Goal: Information Seeking & Learning: Find specific fact

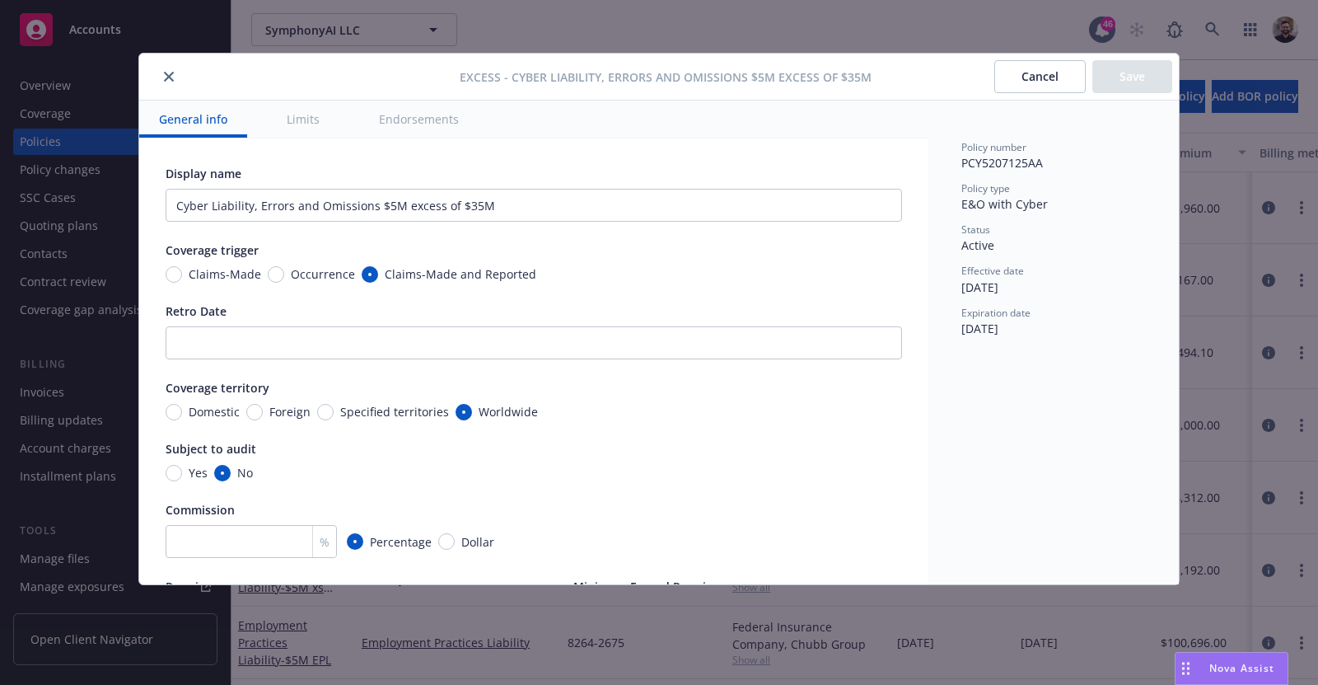
click at [1044, 73] on button "Cancel" at bounding box center [1040, 76] width 91 height 33
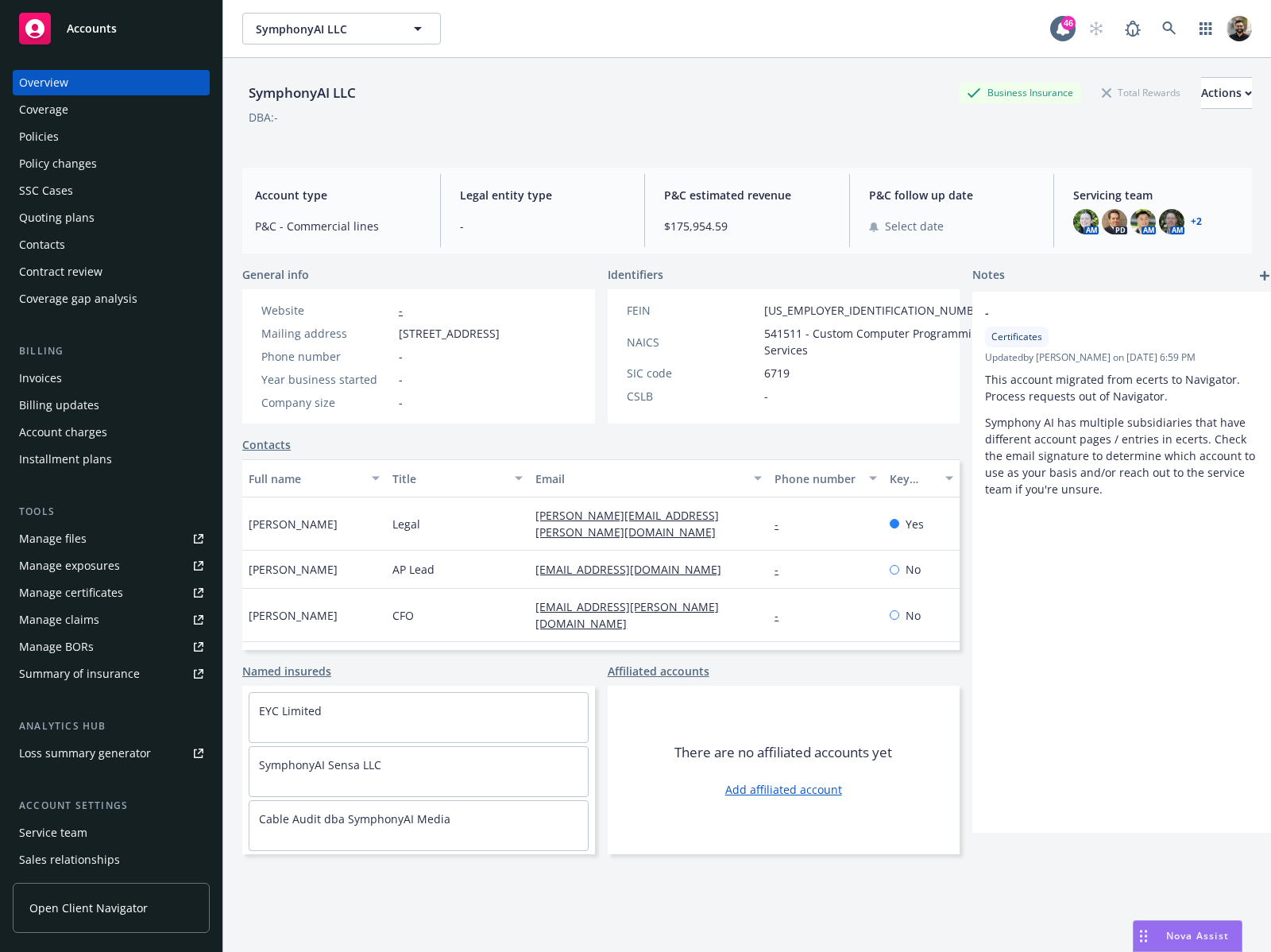
click at [106, 128] on div "Policies" at bounding box center [111, 137] width 184 height 25
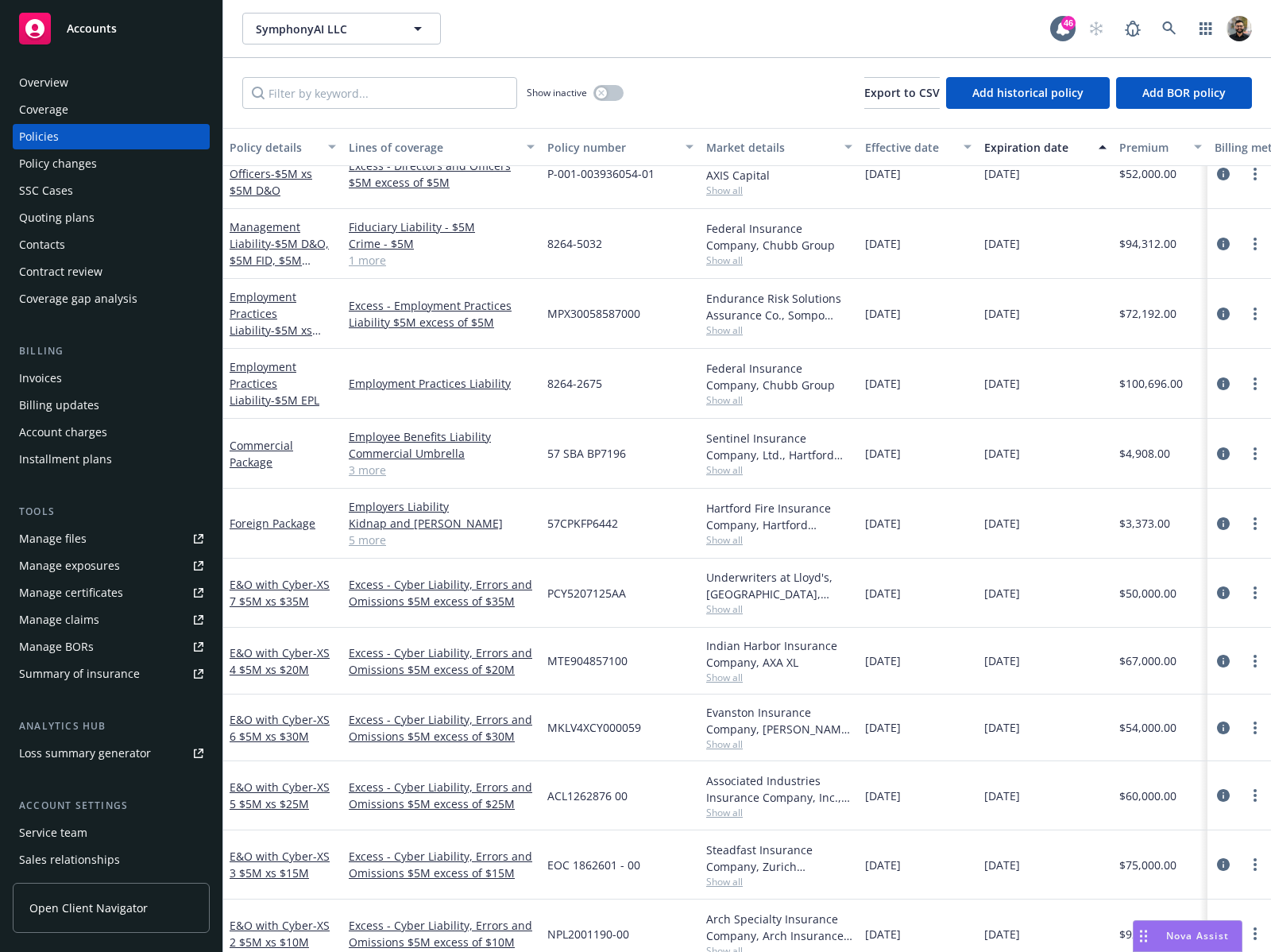
scroll to position [251, 0]
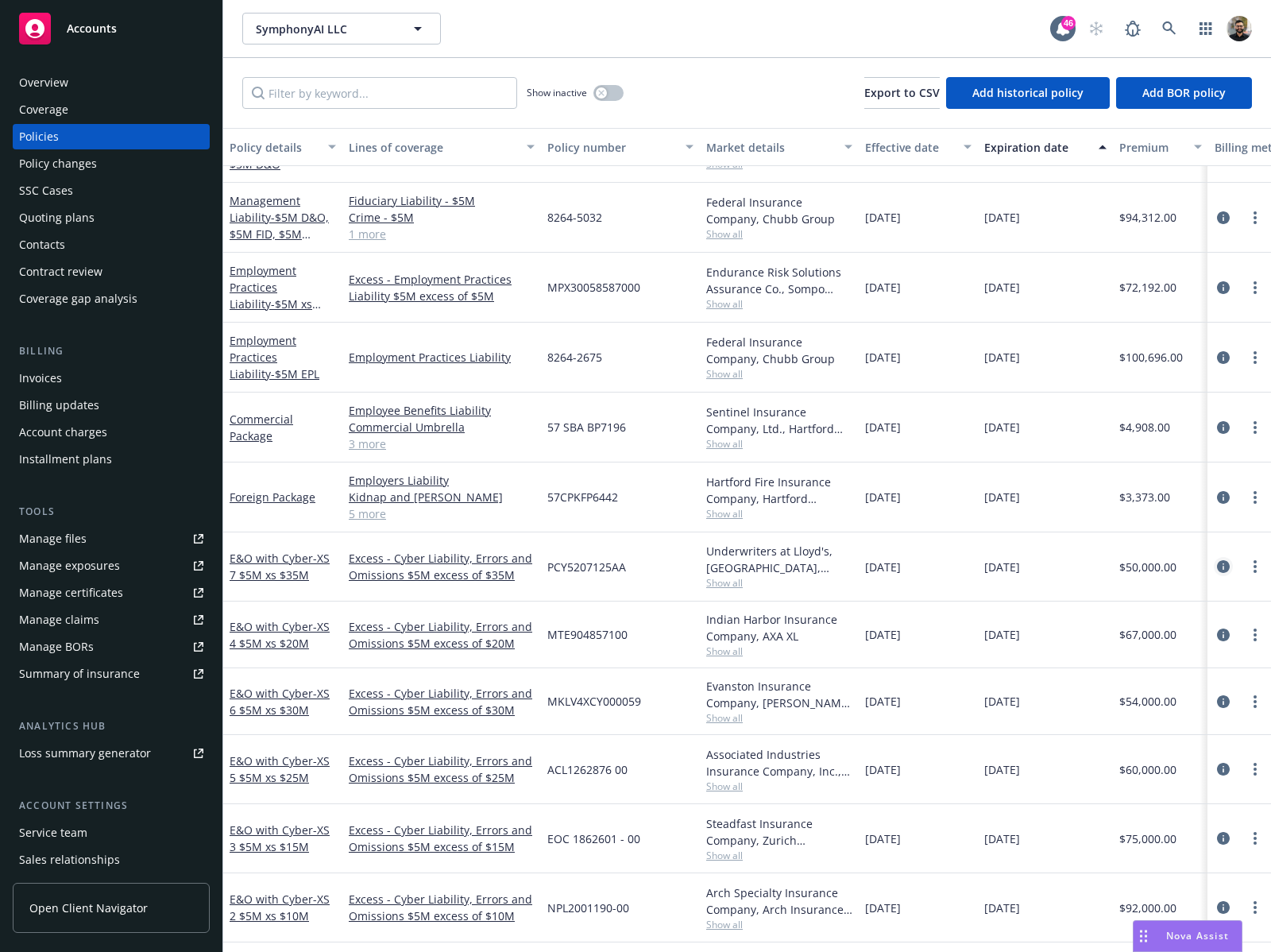
click at [1217, 566] on icon "circleInformation" at bounding box center [1223, 566] width 13 height 13
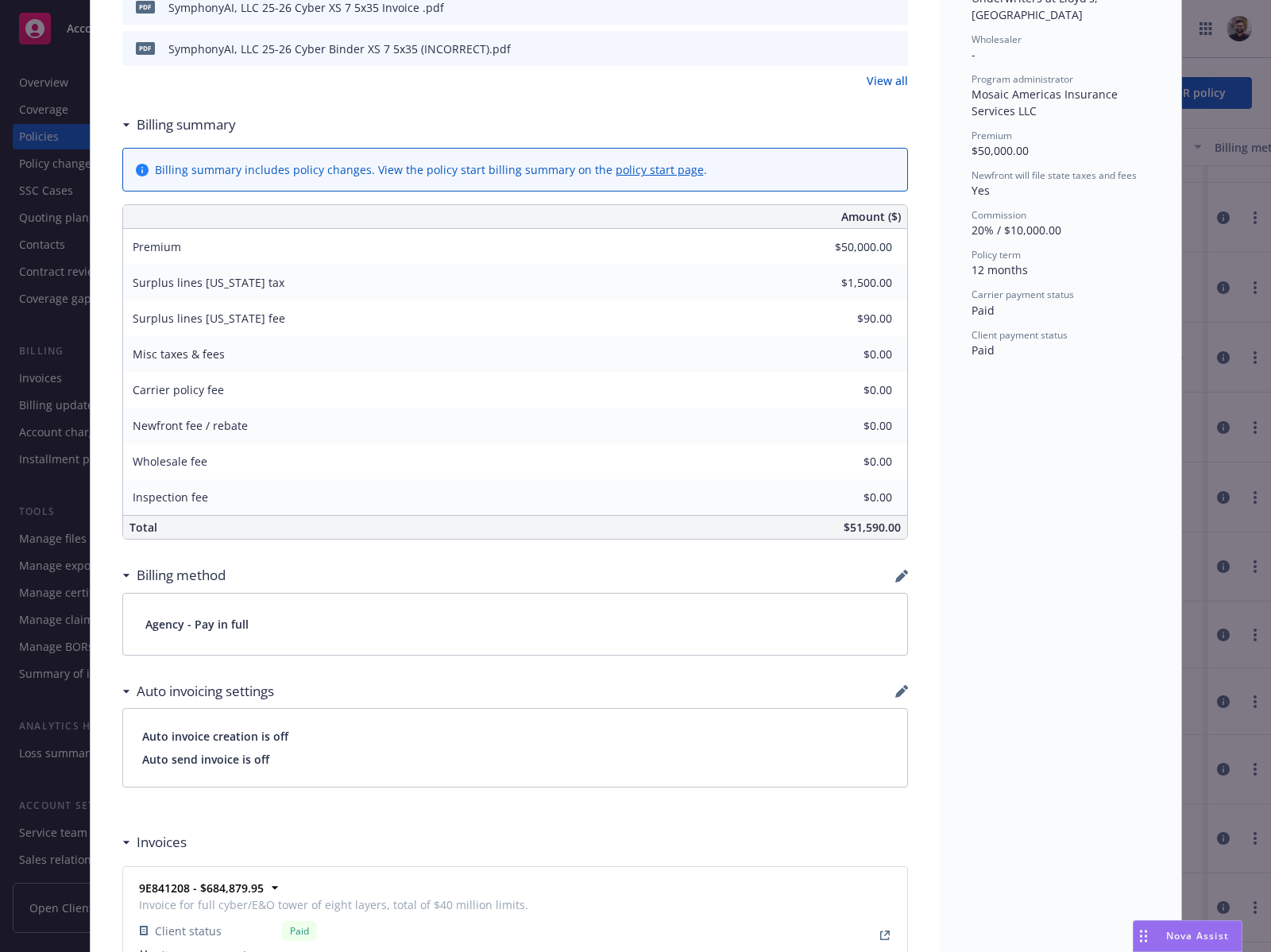
scroll to position [859, 0]
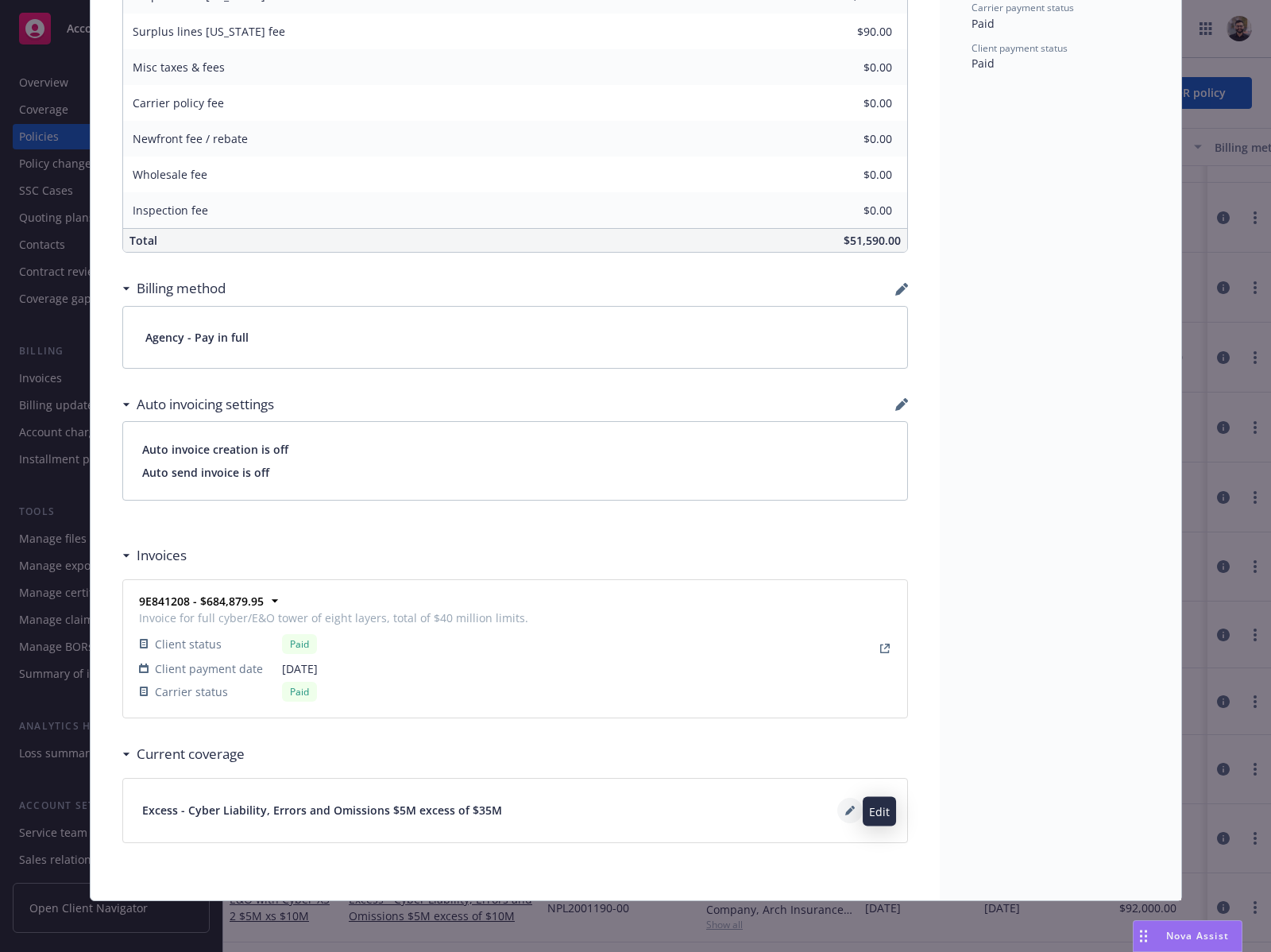
click at [846, 810] on icon at bounding box center [850, 811] width 8 height 8
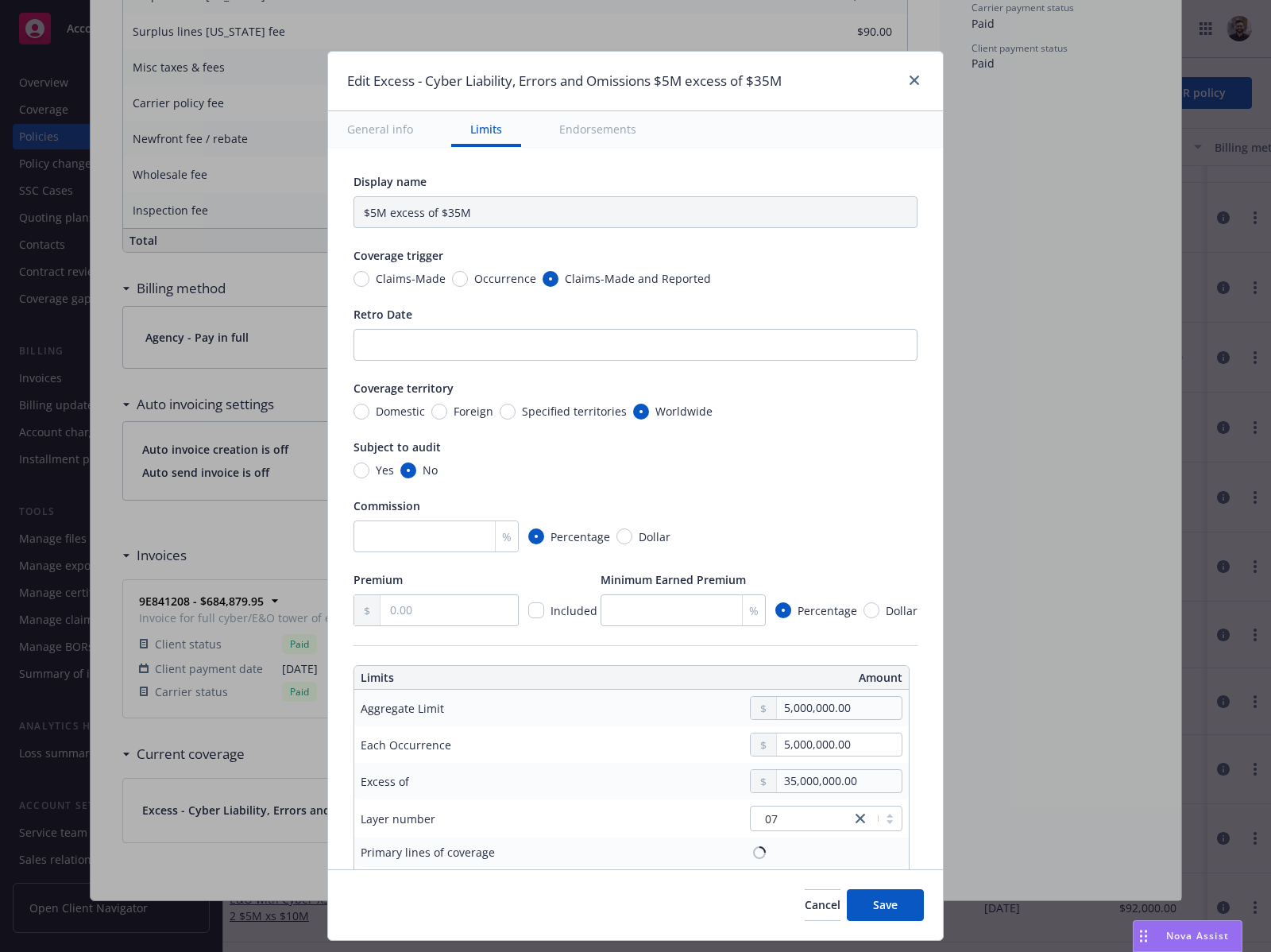
type input "Cyber Liability, Errors and Omissions $5M excess of $35M"
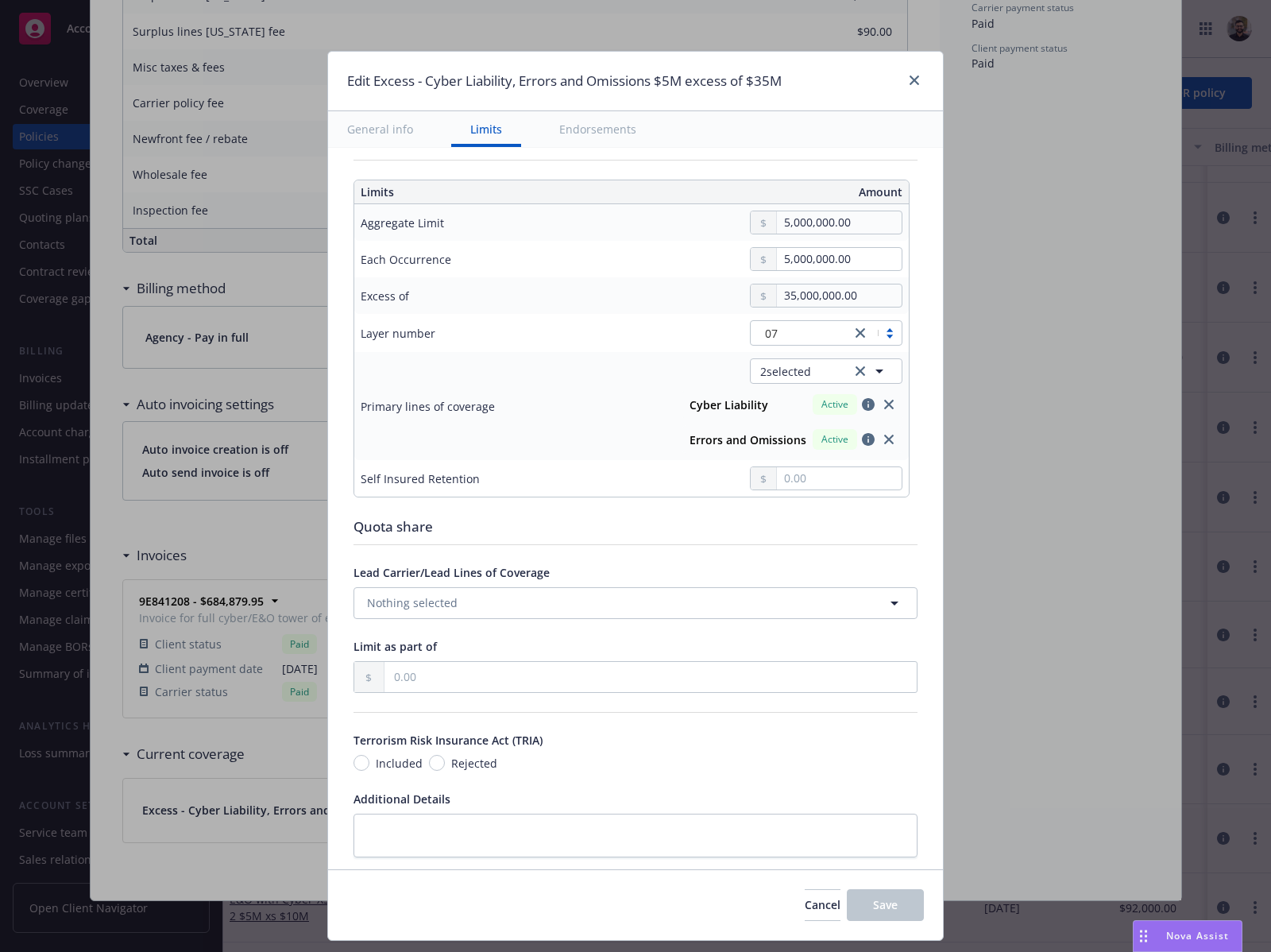
scroll to position [570, 0]
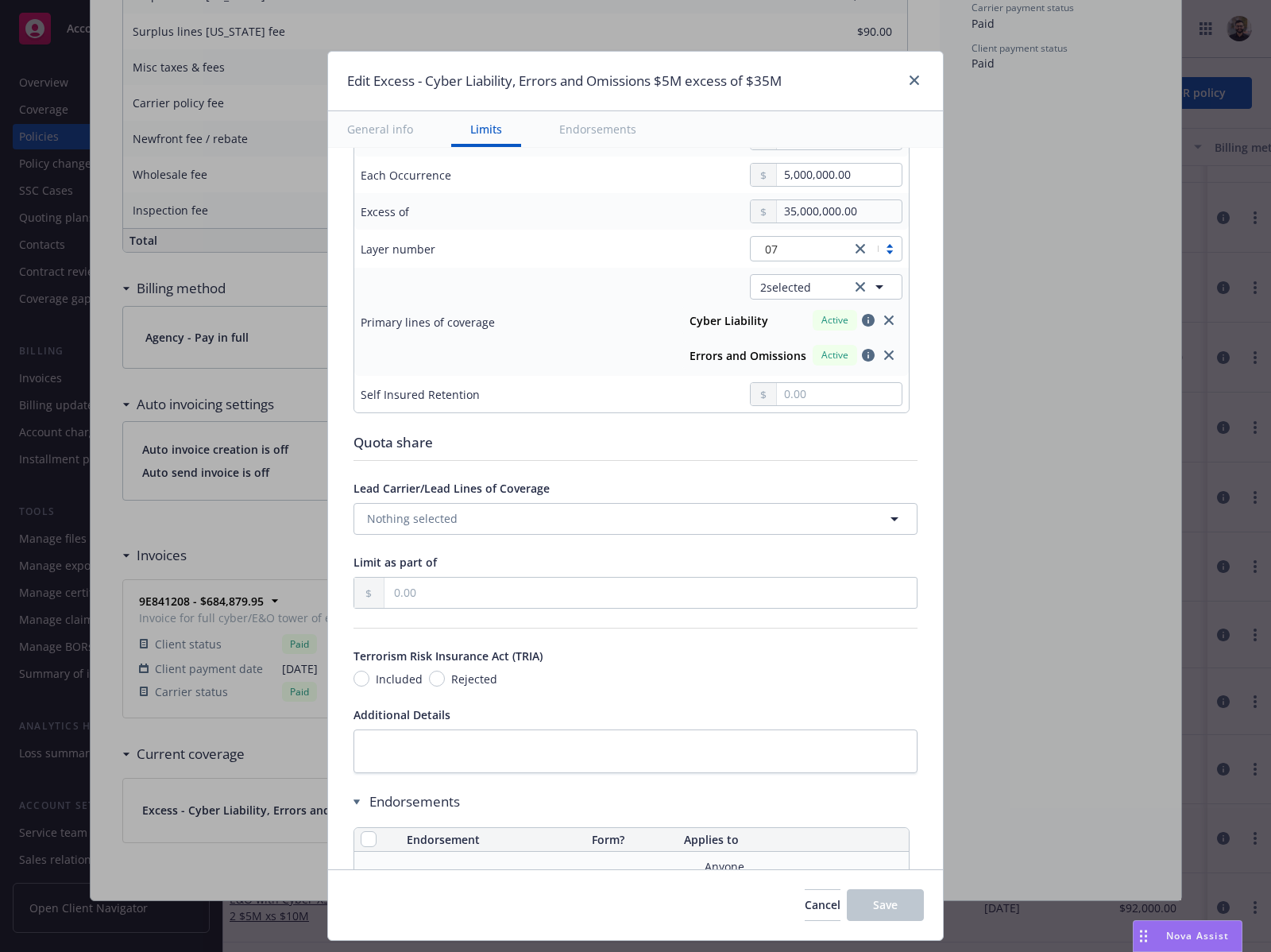
click at [789, 323] on div "Cyber Liability Active" at bounding box center [793, 320] width 219 height 27
click at [910, 84] on icon "close" at bounding box center [914, 80] width 10 height 10
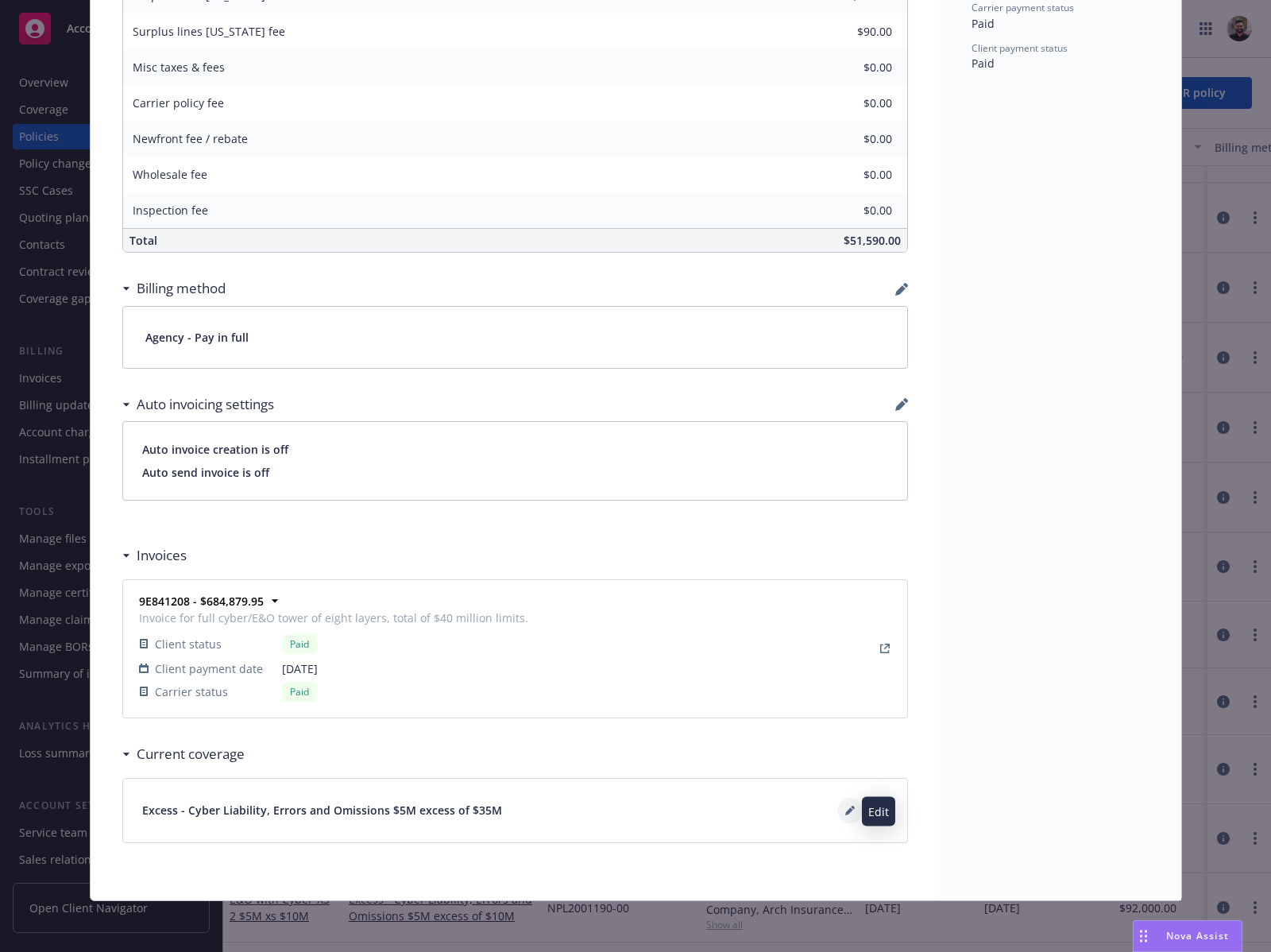
click at [846, 813] on icon at bounding box center [851, 811] width 10 height 10
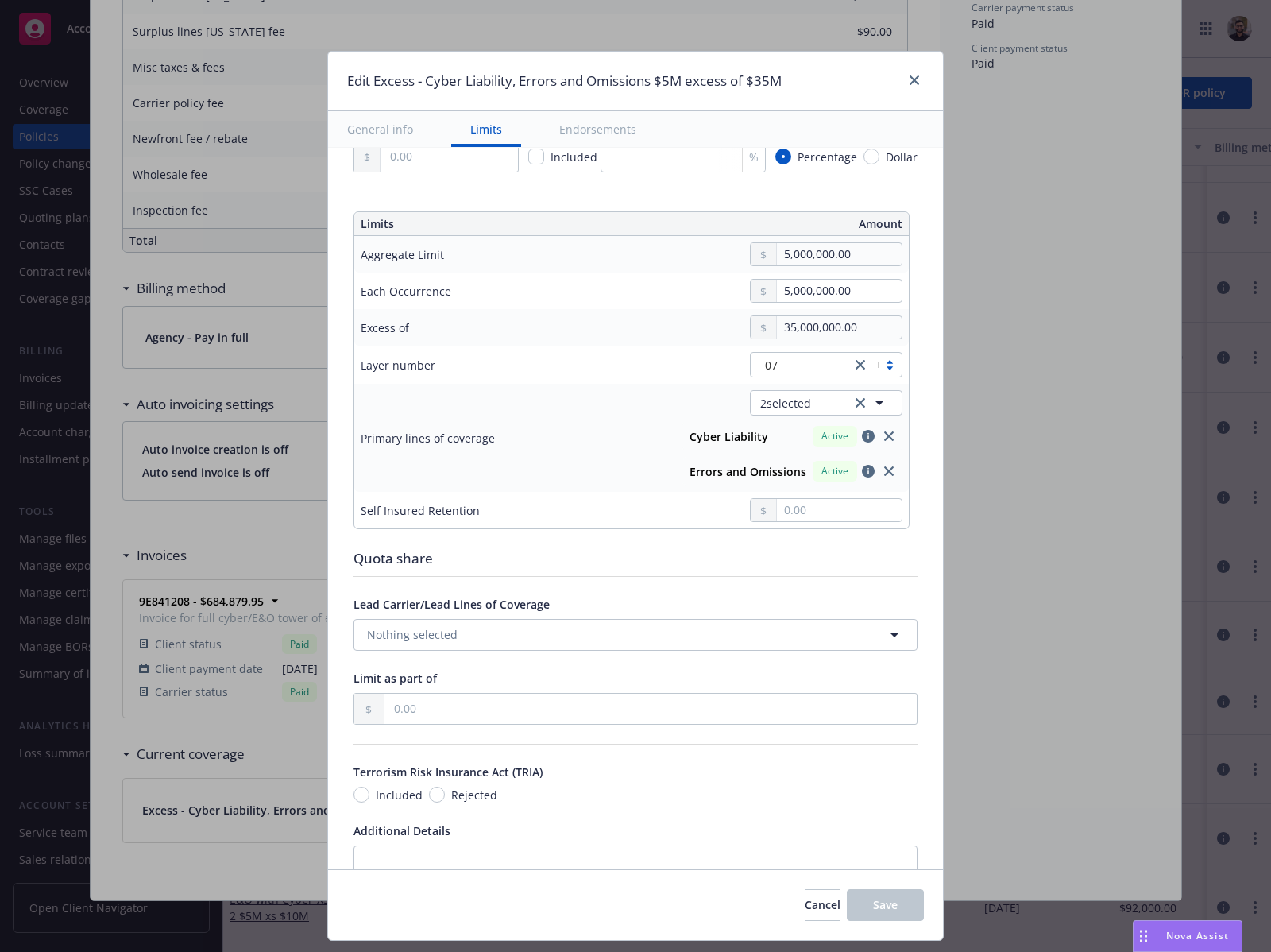
scroll to position [493, 0]
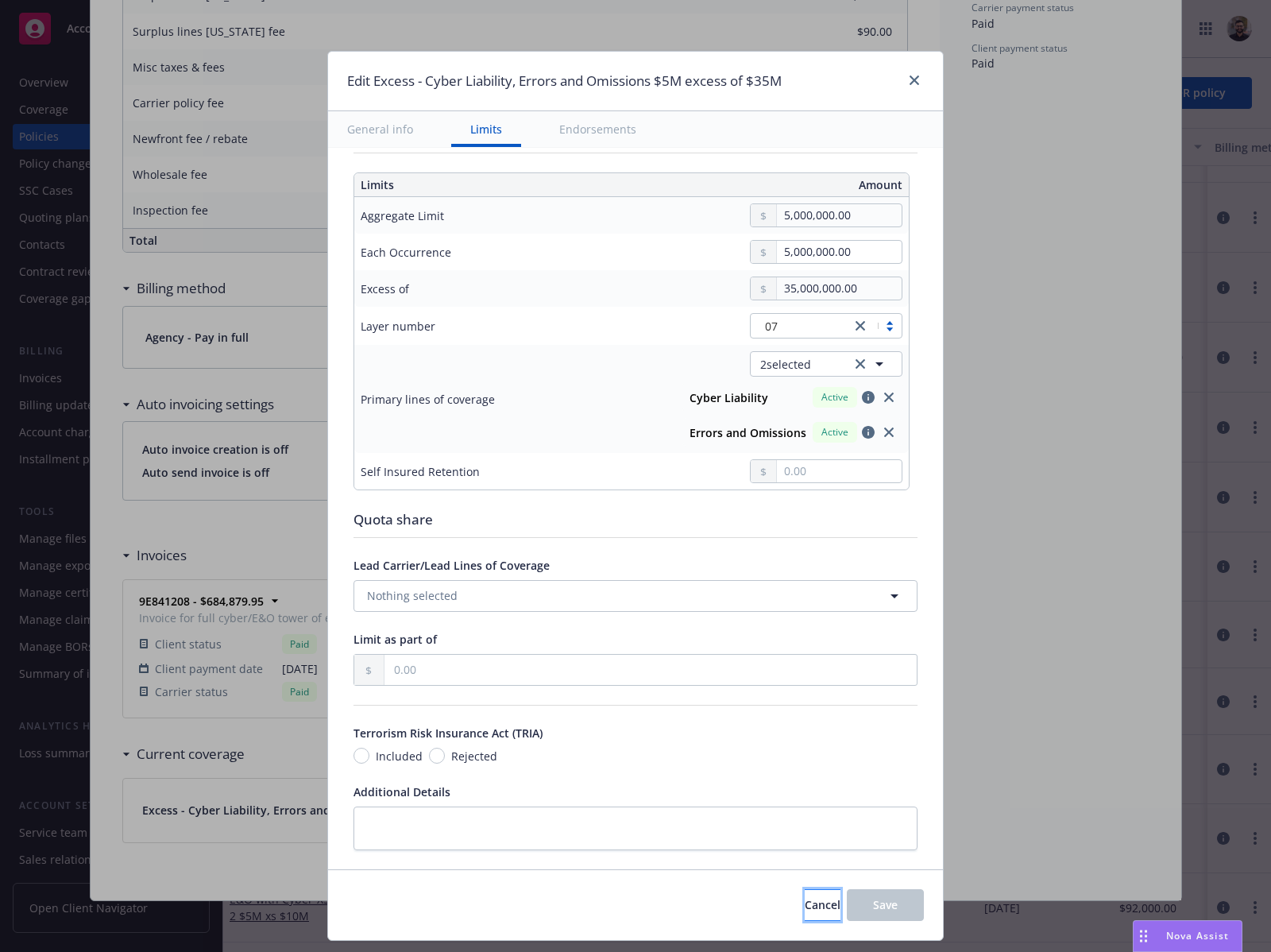
click at [815, 892] on button "Cancel" at bounding box center [823, 905] width 36 height 32
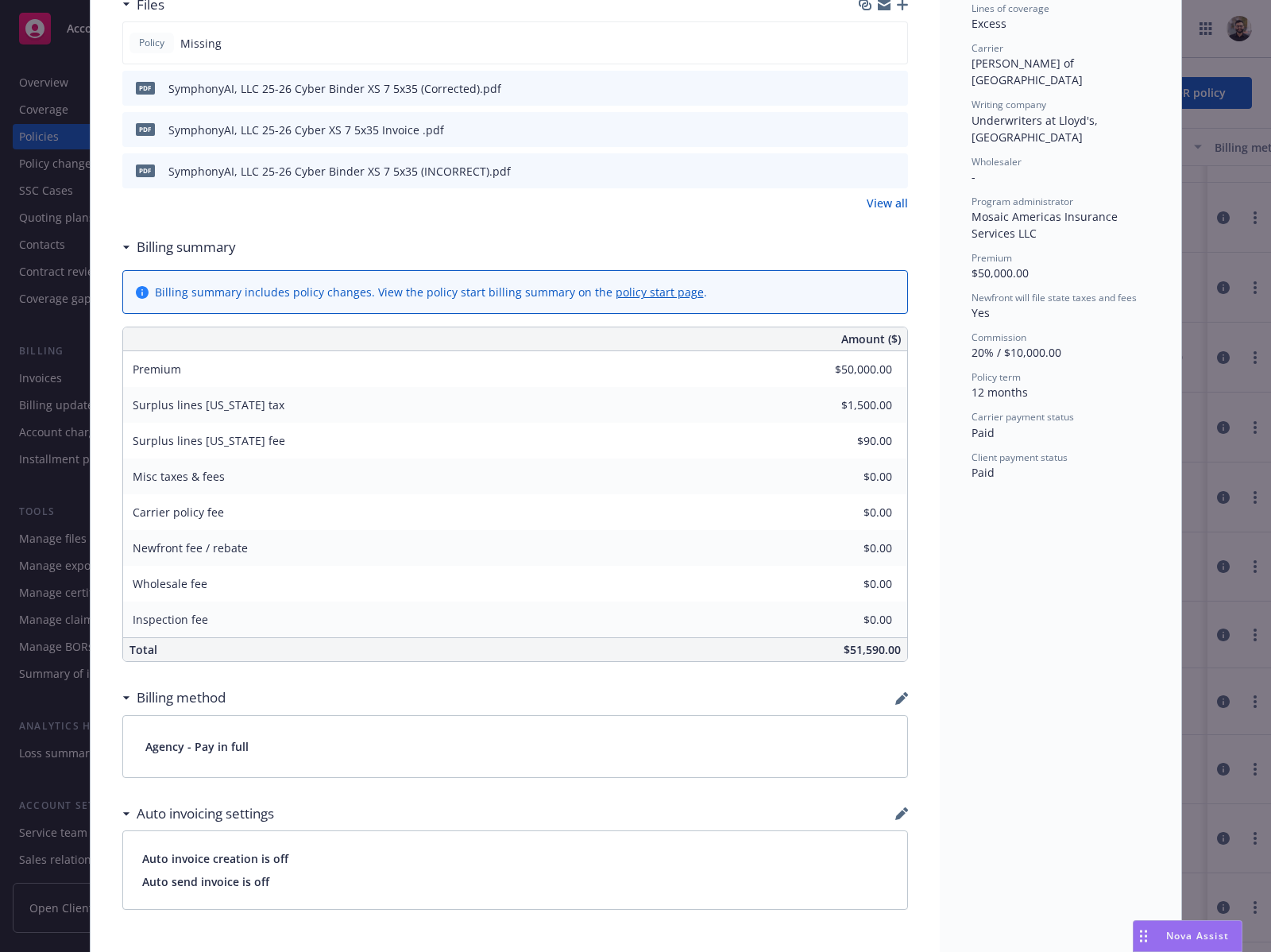
scroll to position [859, 0]
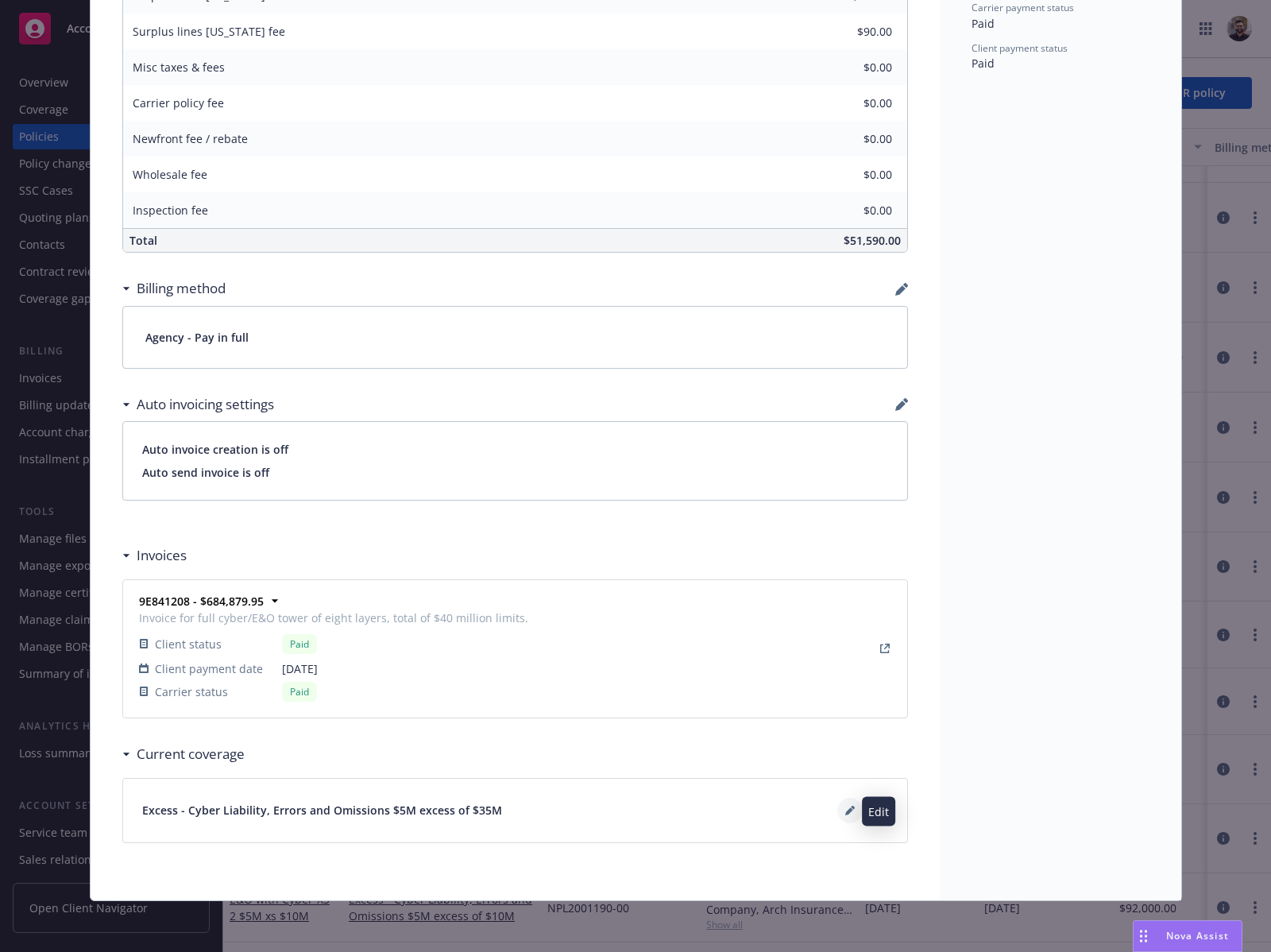
click at [846, 811] on icon at bounding box center [851, 811] width 10 height 10
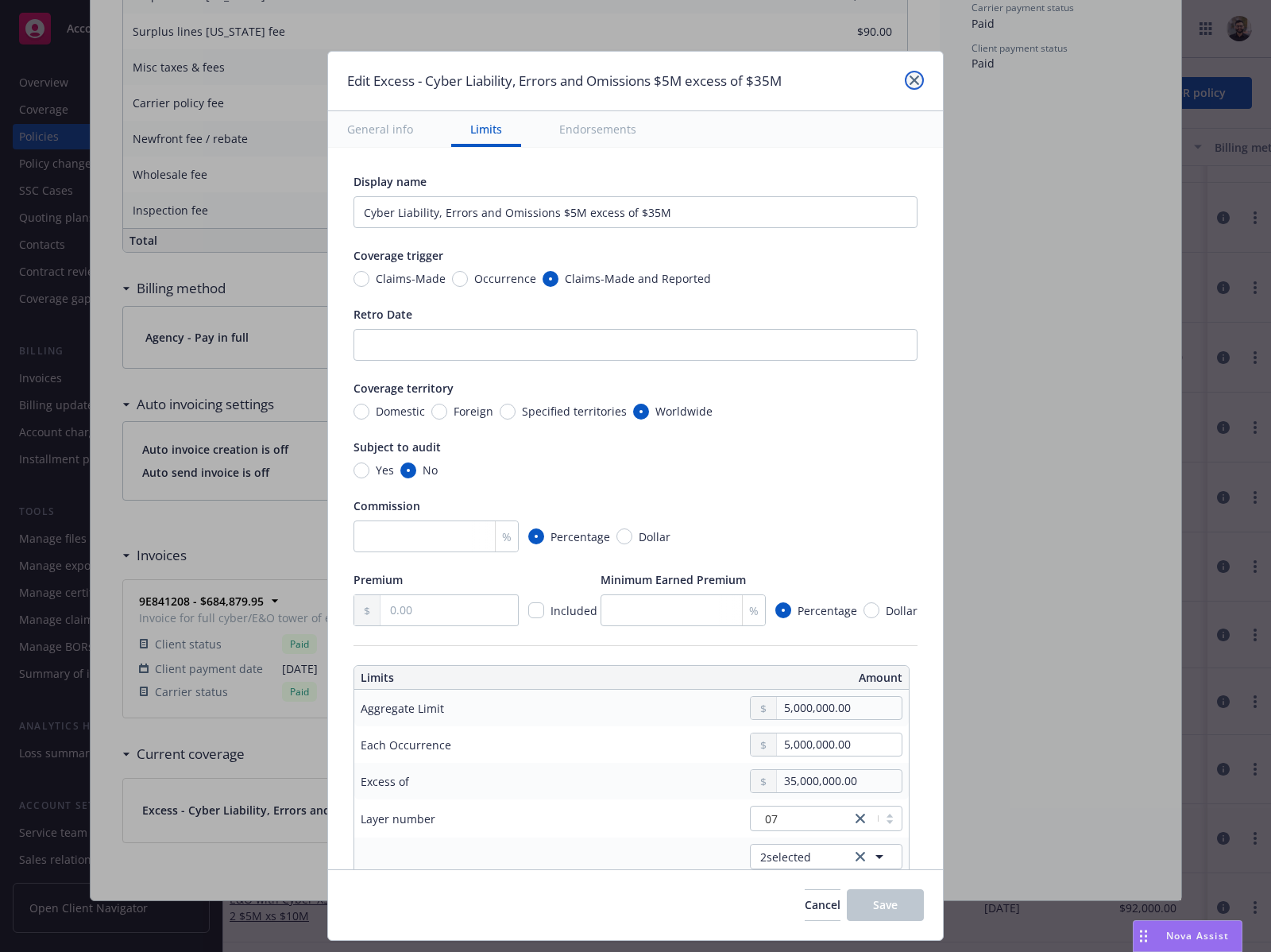
click at [920, 84] on link "close" at bounding box center [915, 80] width 19 height 19
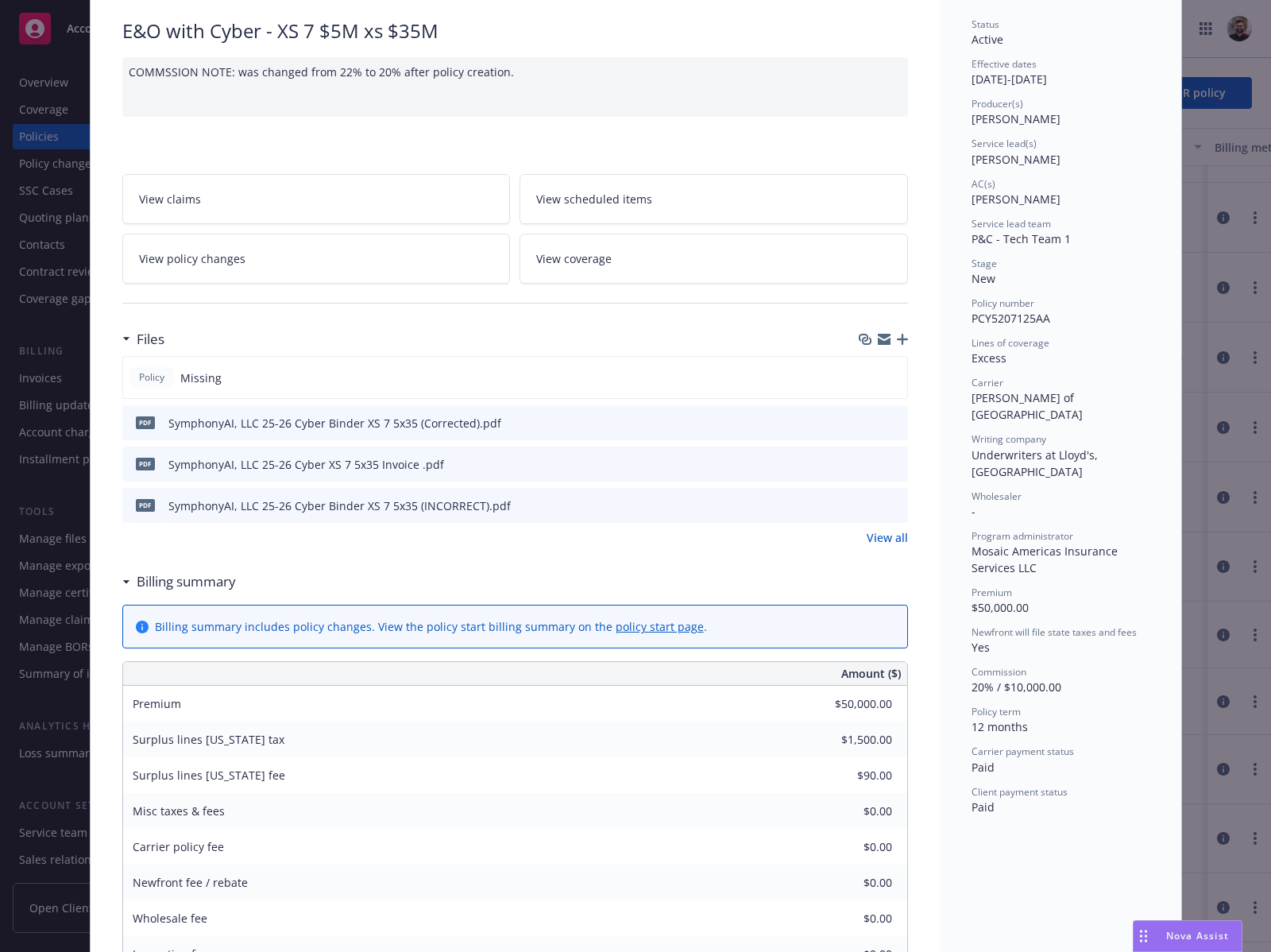
scroll to position [0, 0]
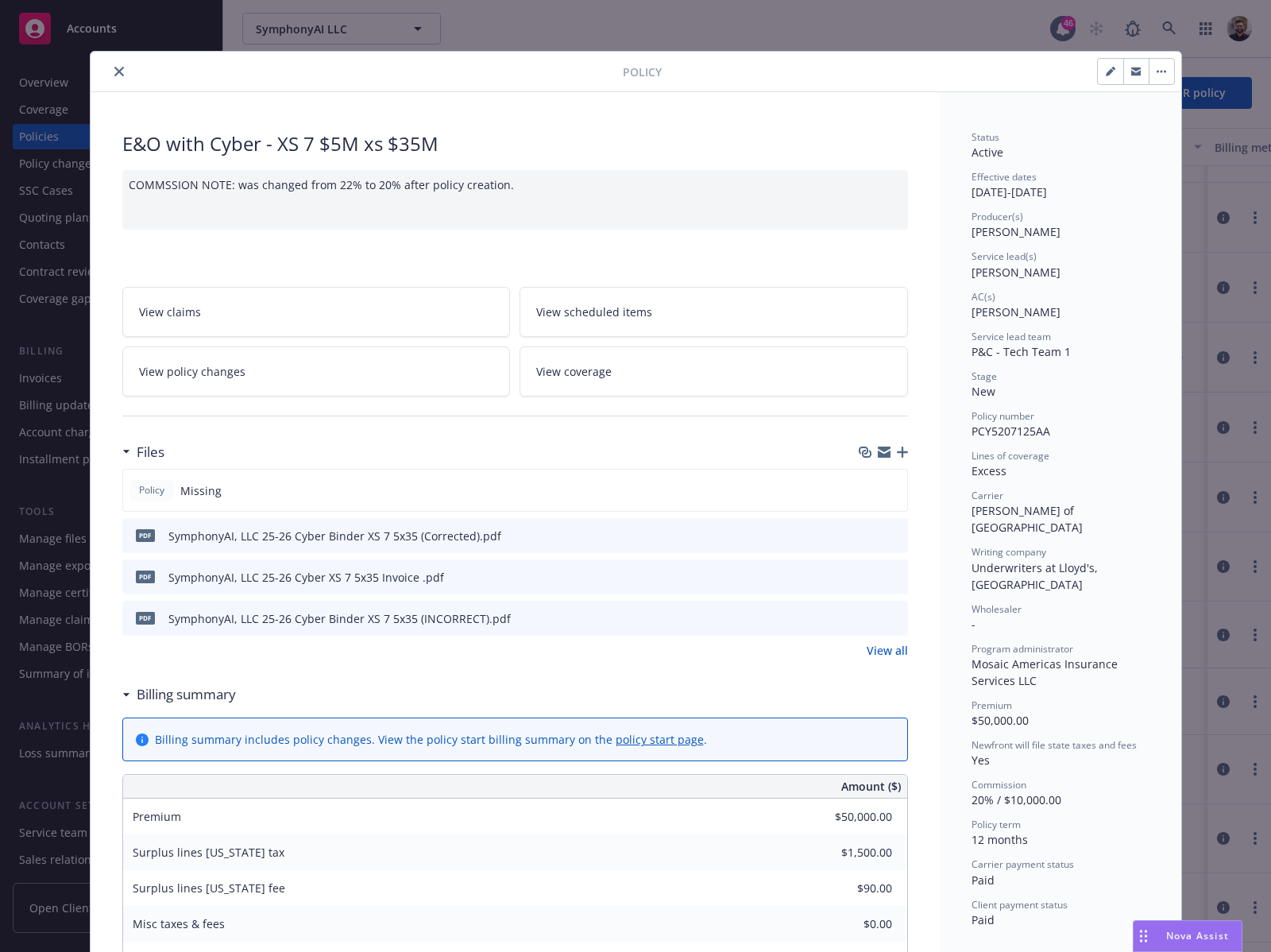
click at [1203, 288] on div "Policy E&O with Cyber - XS 7 $5M xs $35M COMMSSION NOTE: was changed from 22% t…" at bounding box center [636, 476] width 1271 height 952
click at [110, 80] on button "close" at bounding box center [120, 71] width 19 height 19
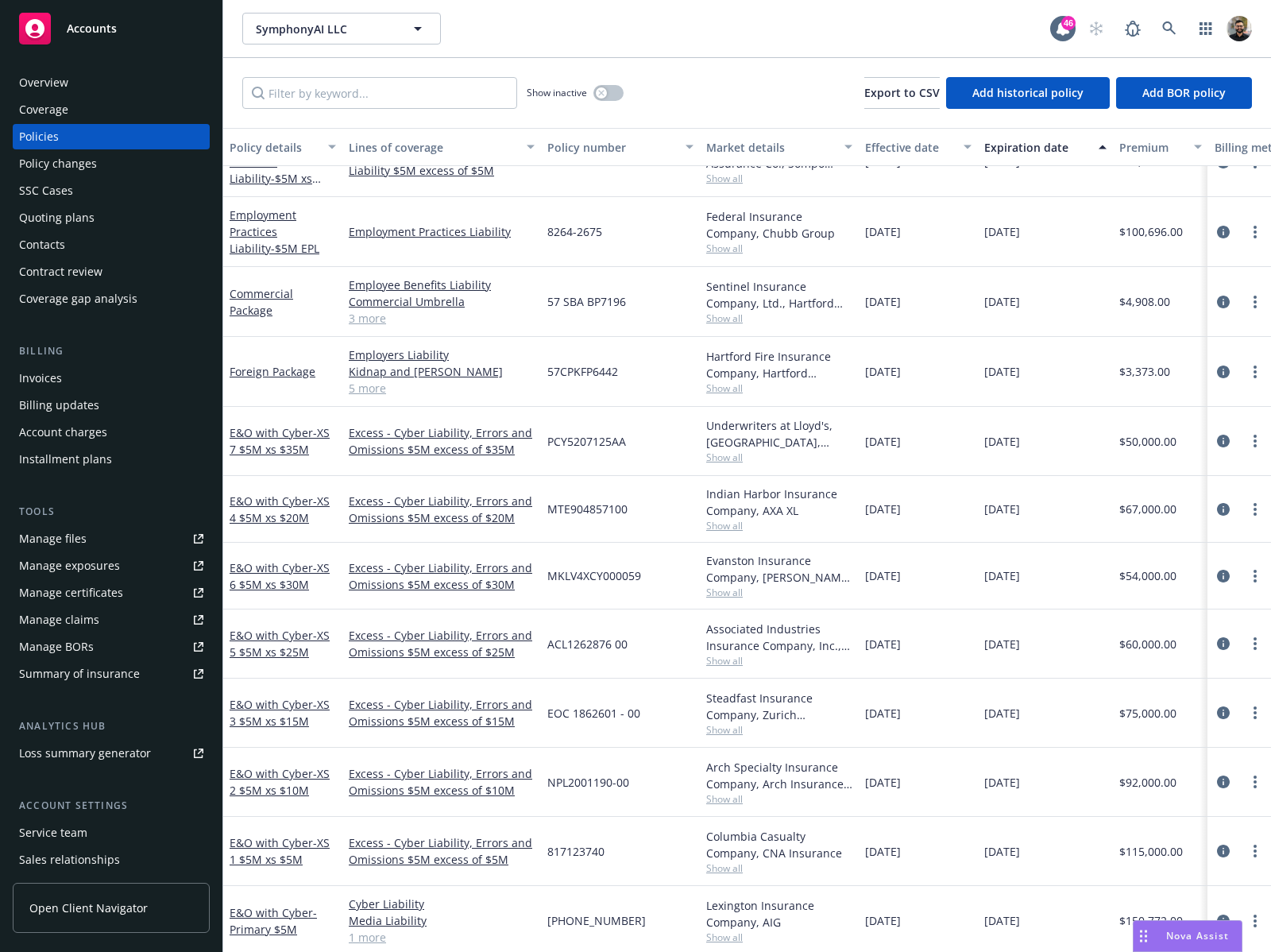
scroll to position [377, 0]
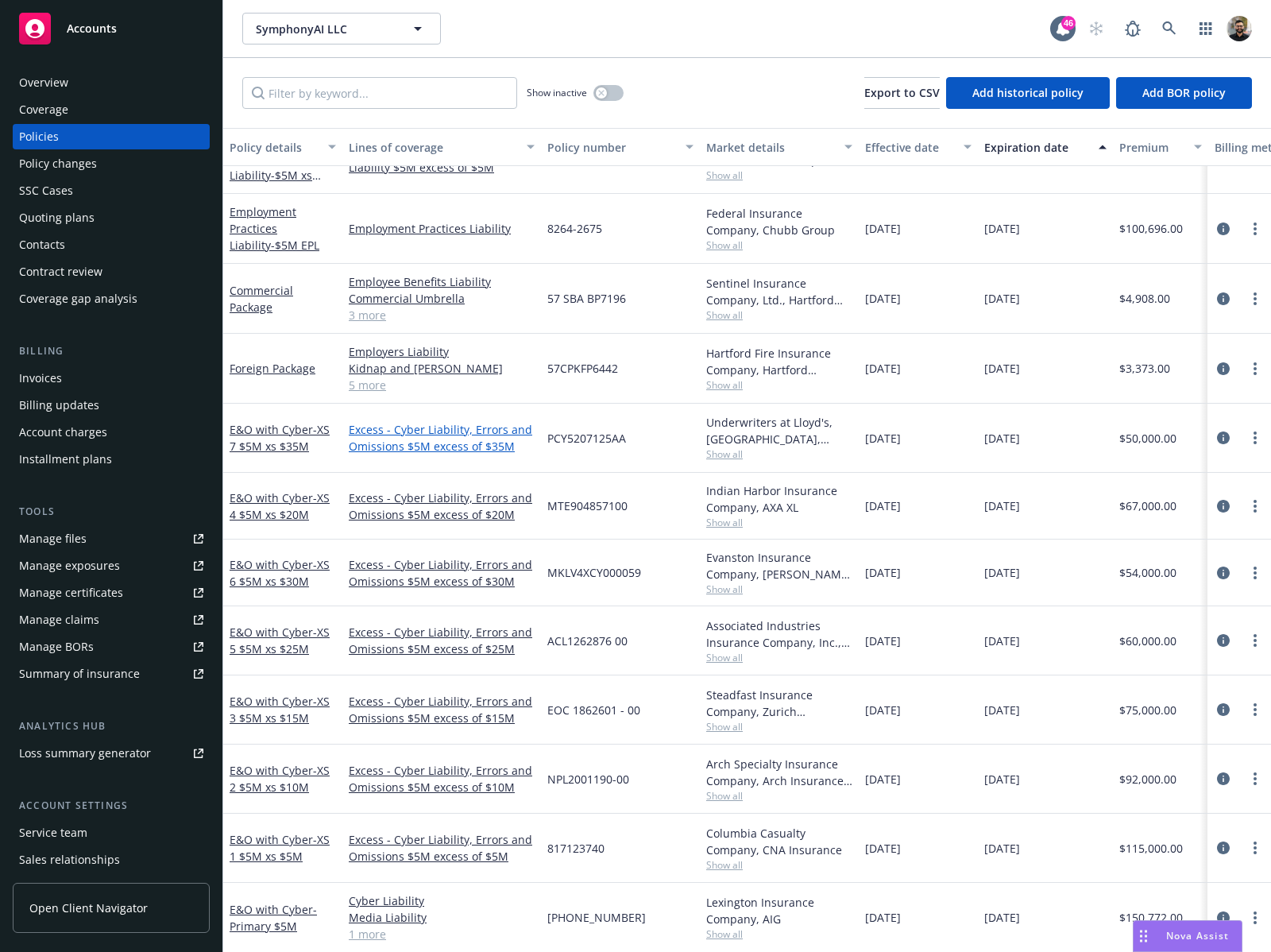
click at [489, 422] on link "Excess - Cyber Liability, Errors and Omissions $5M excess of $35M" at bounding box center [442, 438] width 186 height 34
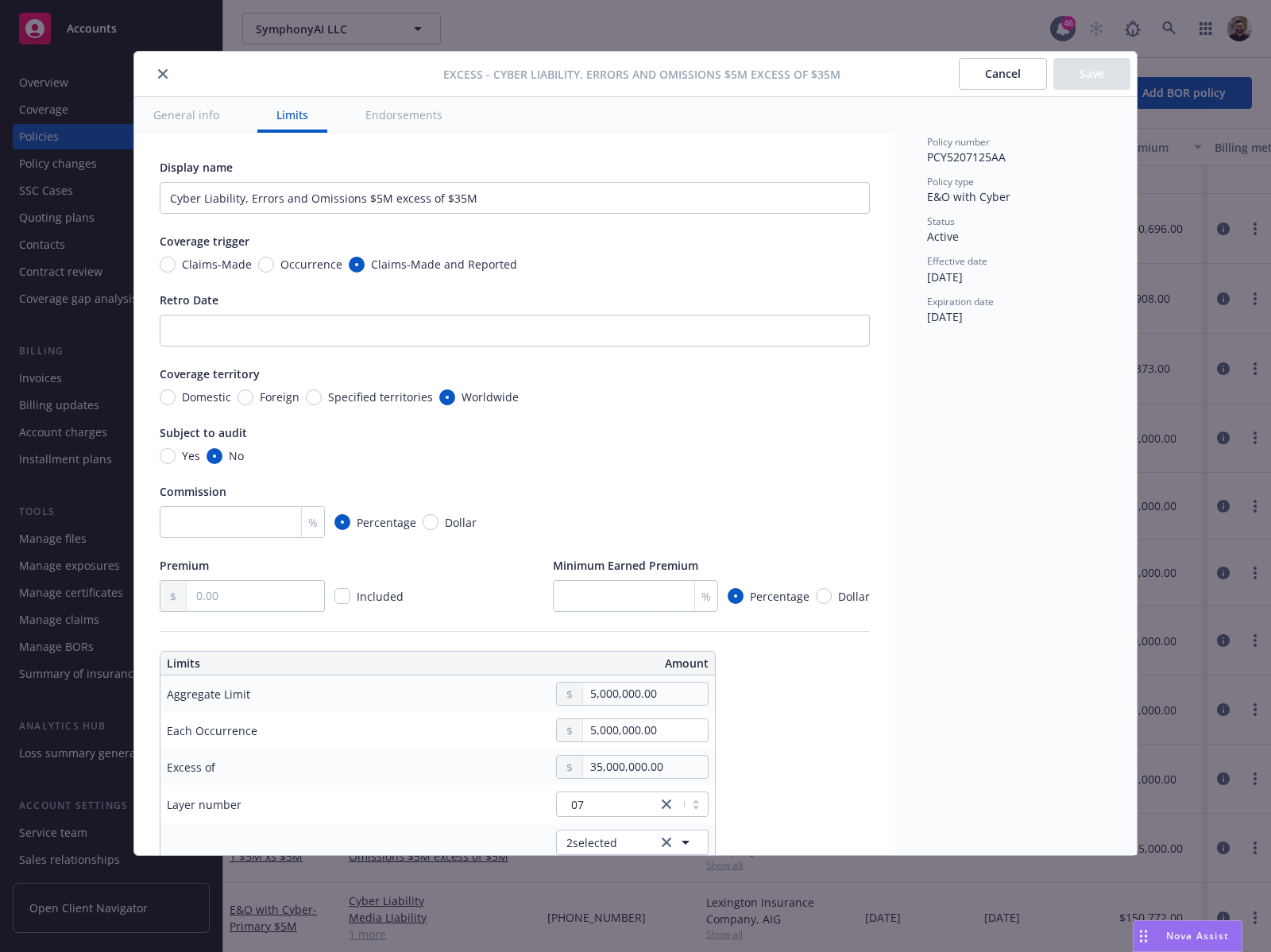
click at [983, 76] on button "Cancel" at bounding box center [1003, 73] width 88 height 32
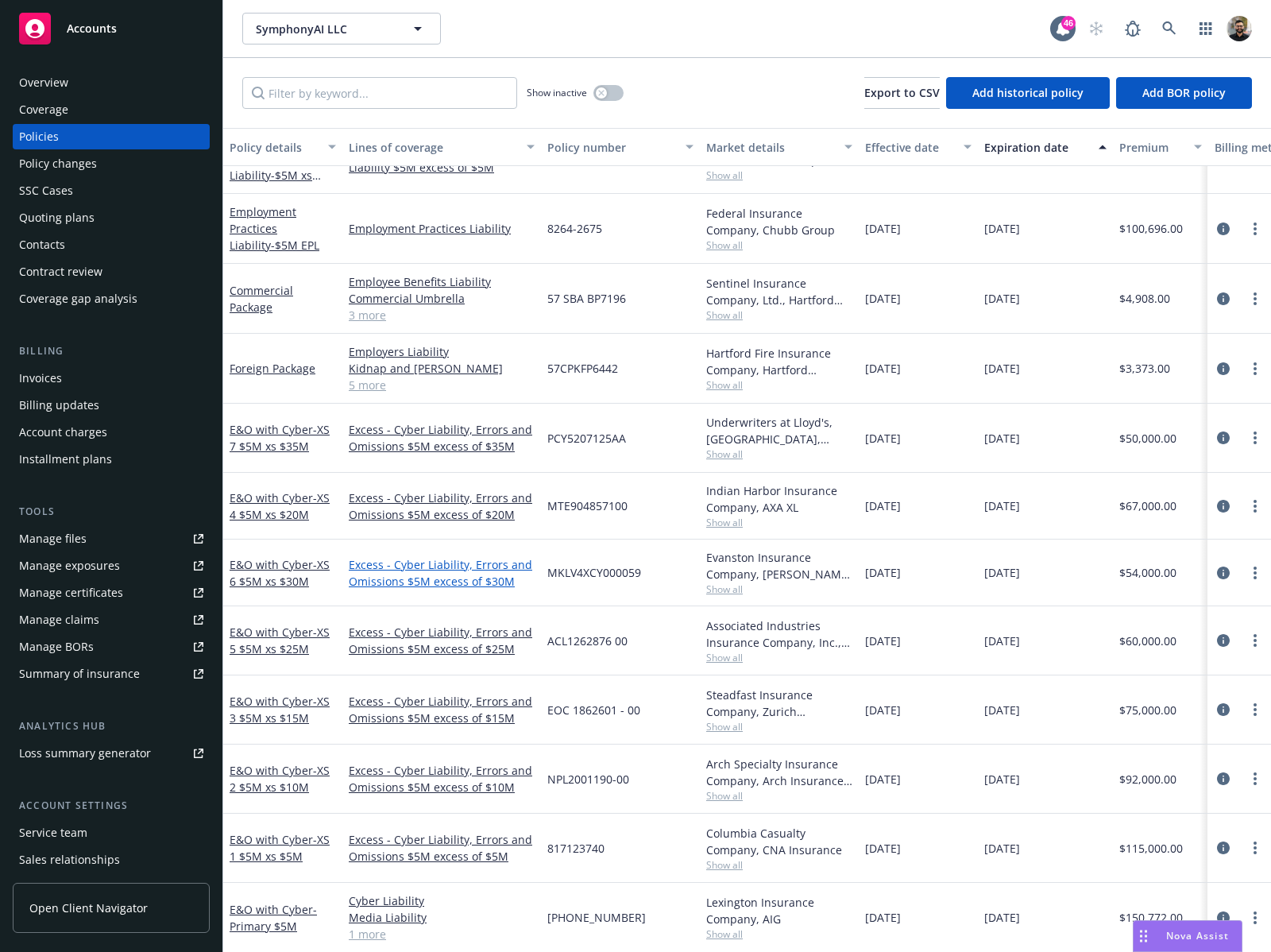
click at [473, 562] on link "Excess - Cyber Liability, Errors and Omissions $5M excess of $30M" at bounding box center [442, 573] width 186 height 34
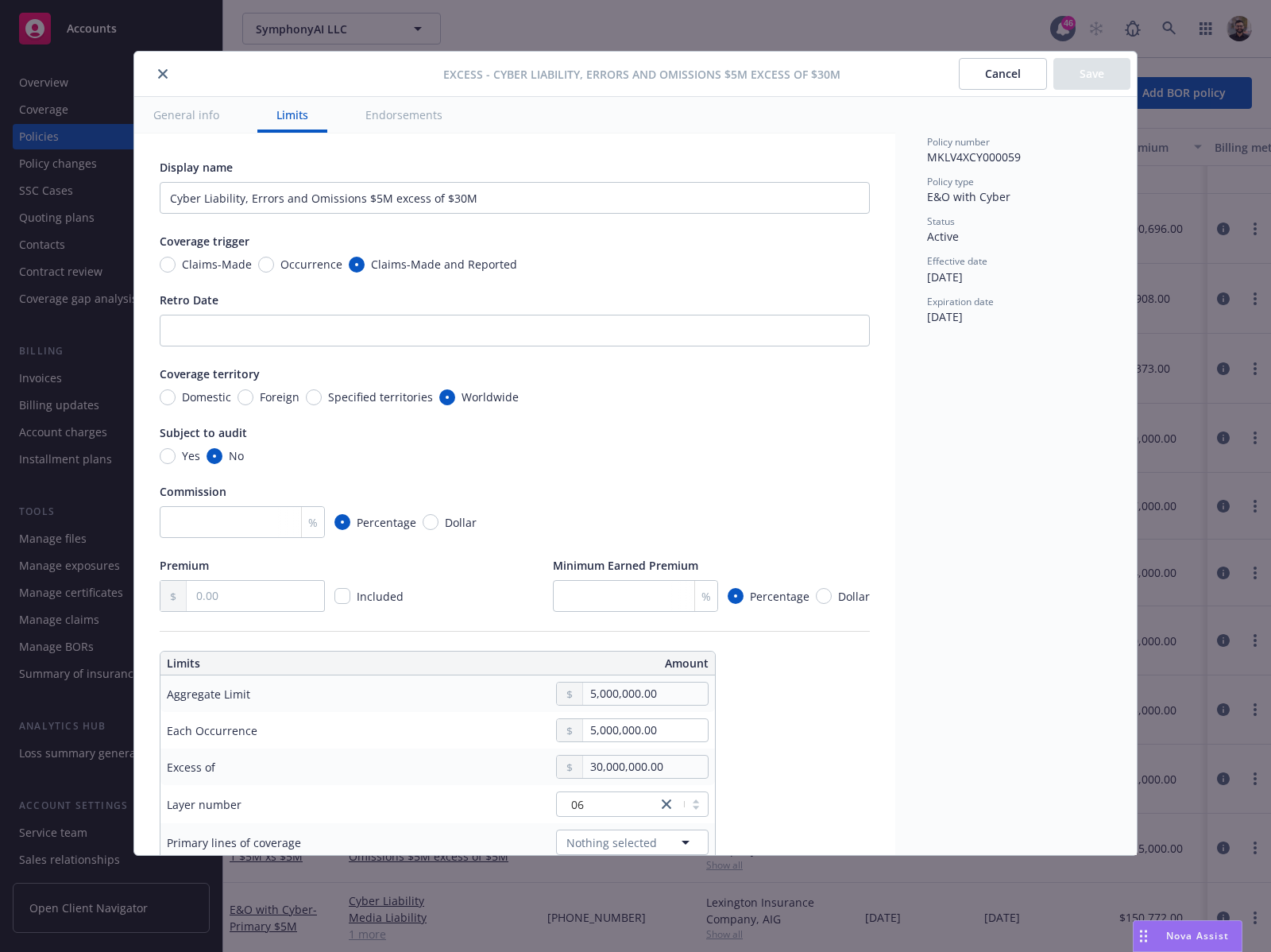
click at [995, 77] on button "Cancel" at bounding box center [1003, 73] width 88 height 32
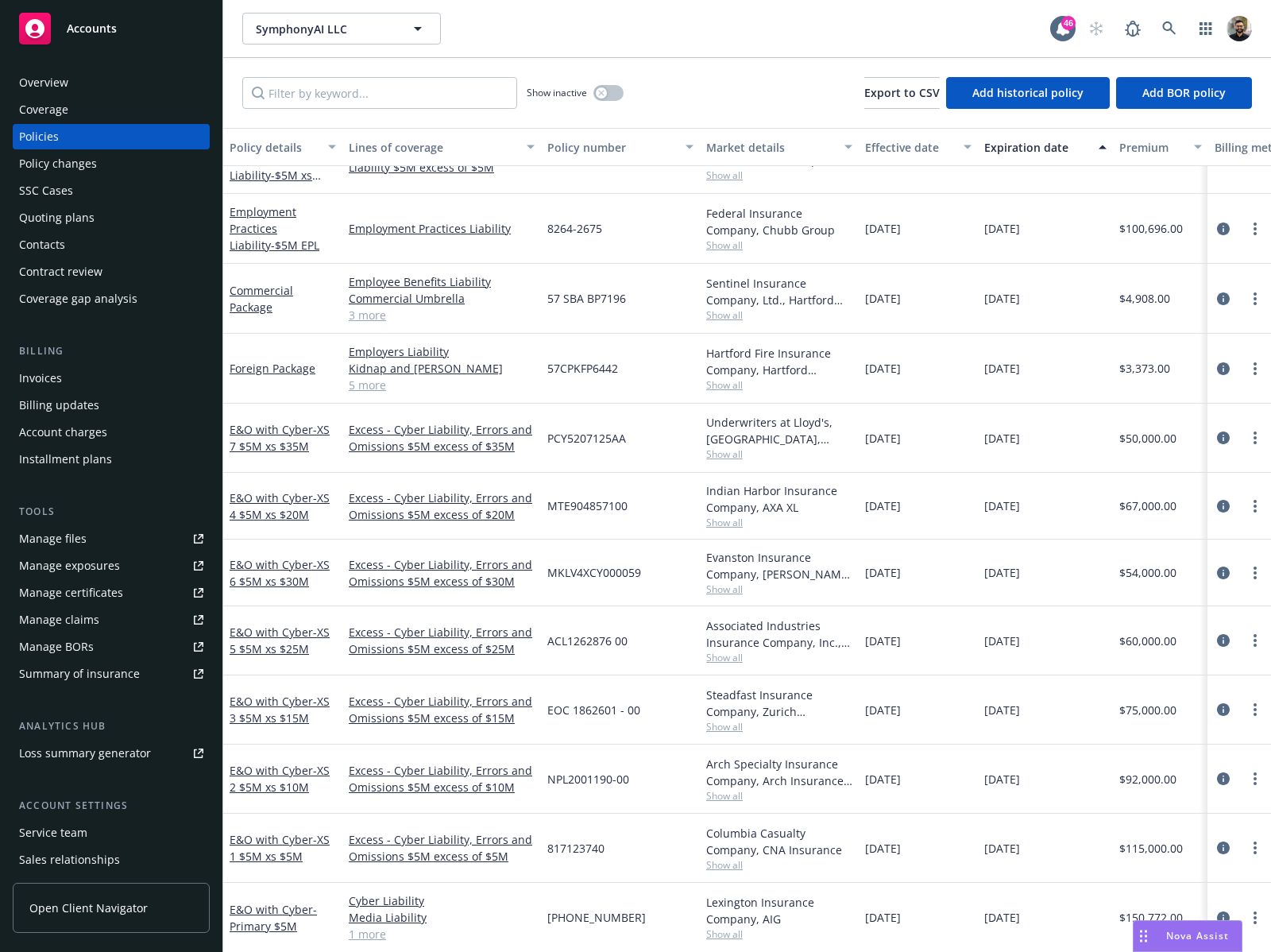
click at [481, 436] on link "Excess - Cyber Liability, Errors and Omissions $5M excess of $35M" at bounding box center [442, 438] width 186 height 34
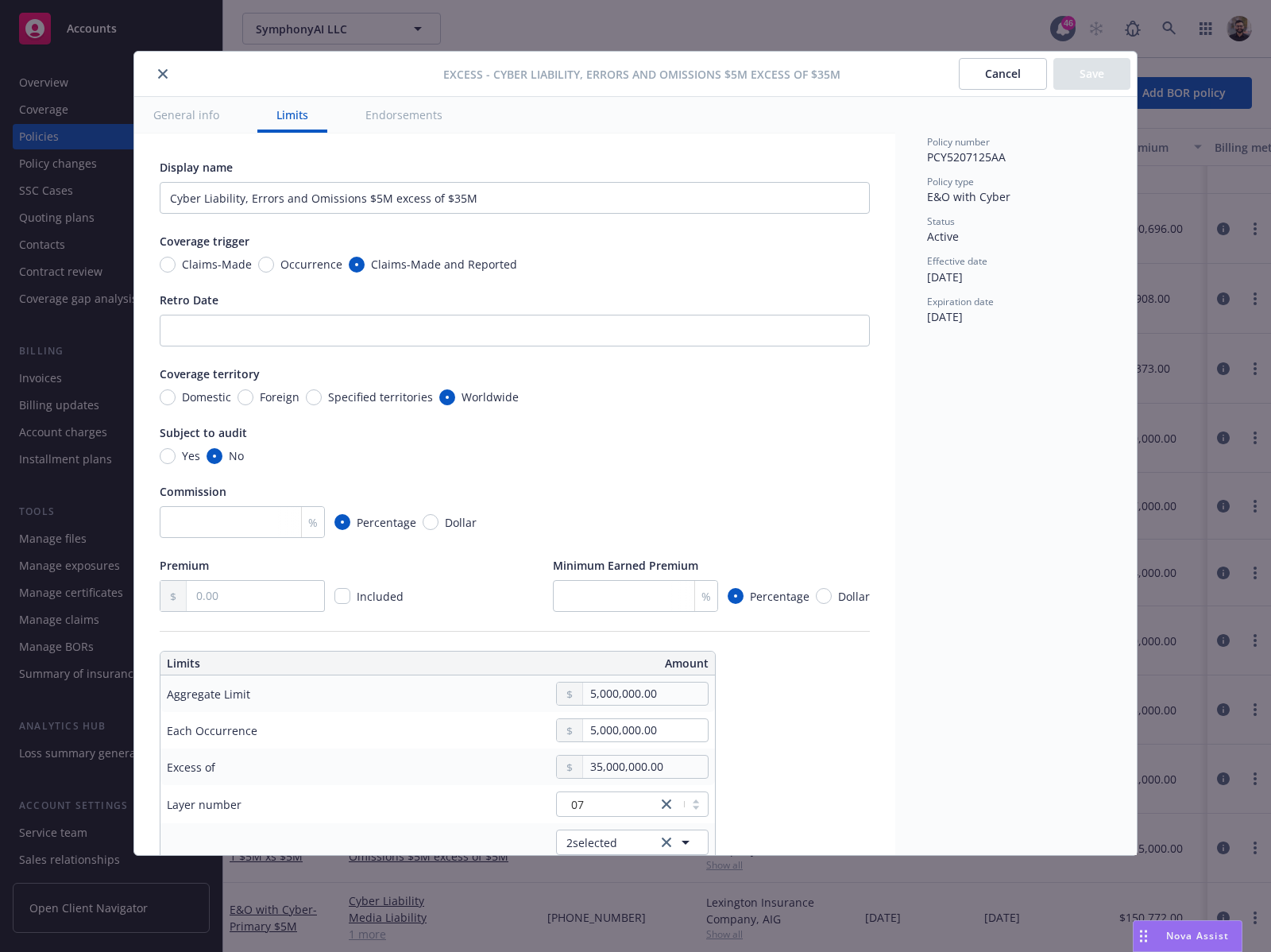
click at [973, 79] on button "Cancel" at bounding box center [1003, 73] width 88 height 32
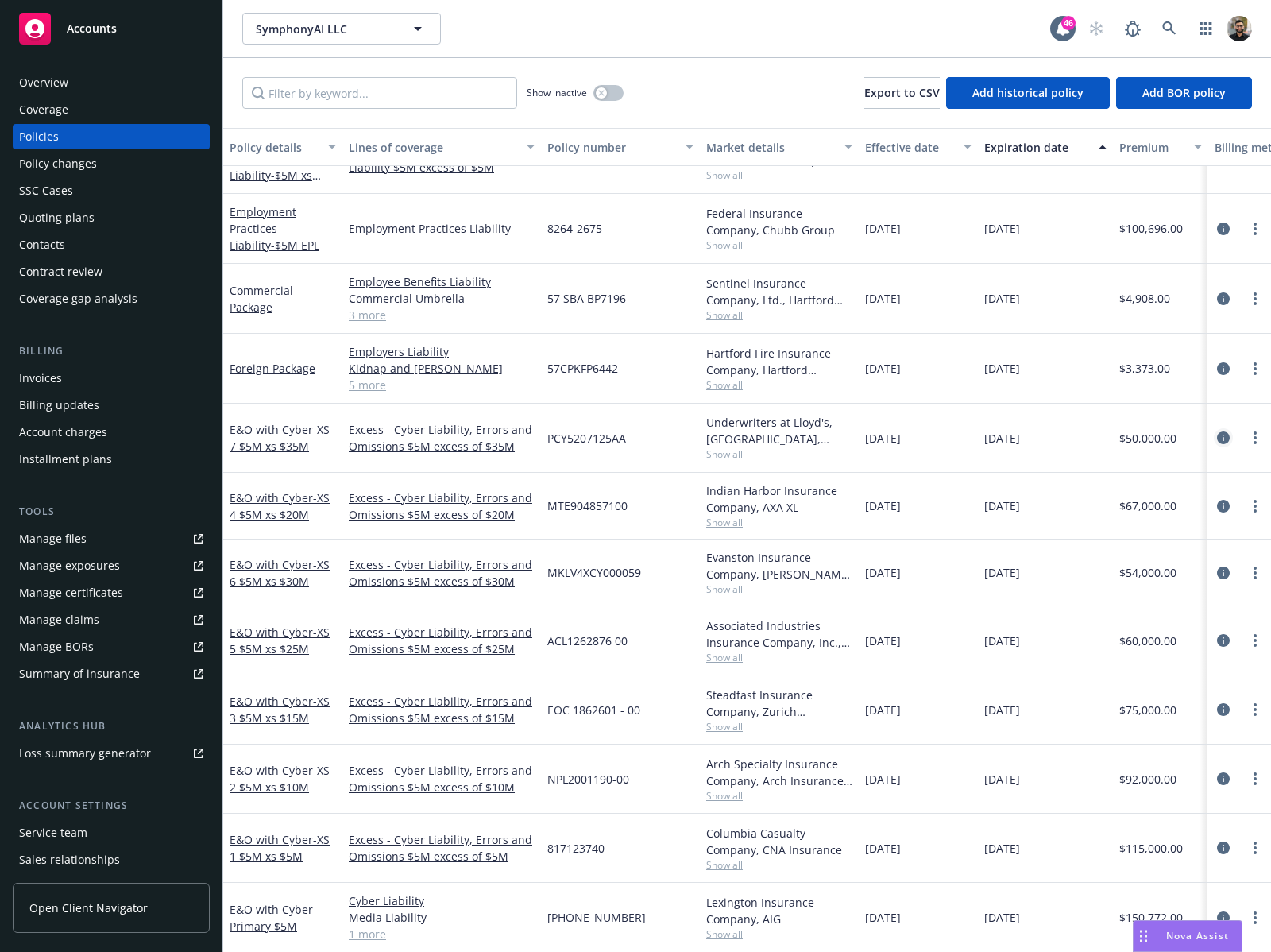
click at [1217, 431] on icon "circleInformation" at bounding box center [1223, 437] width 13 height 13
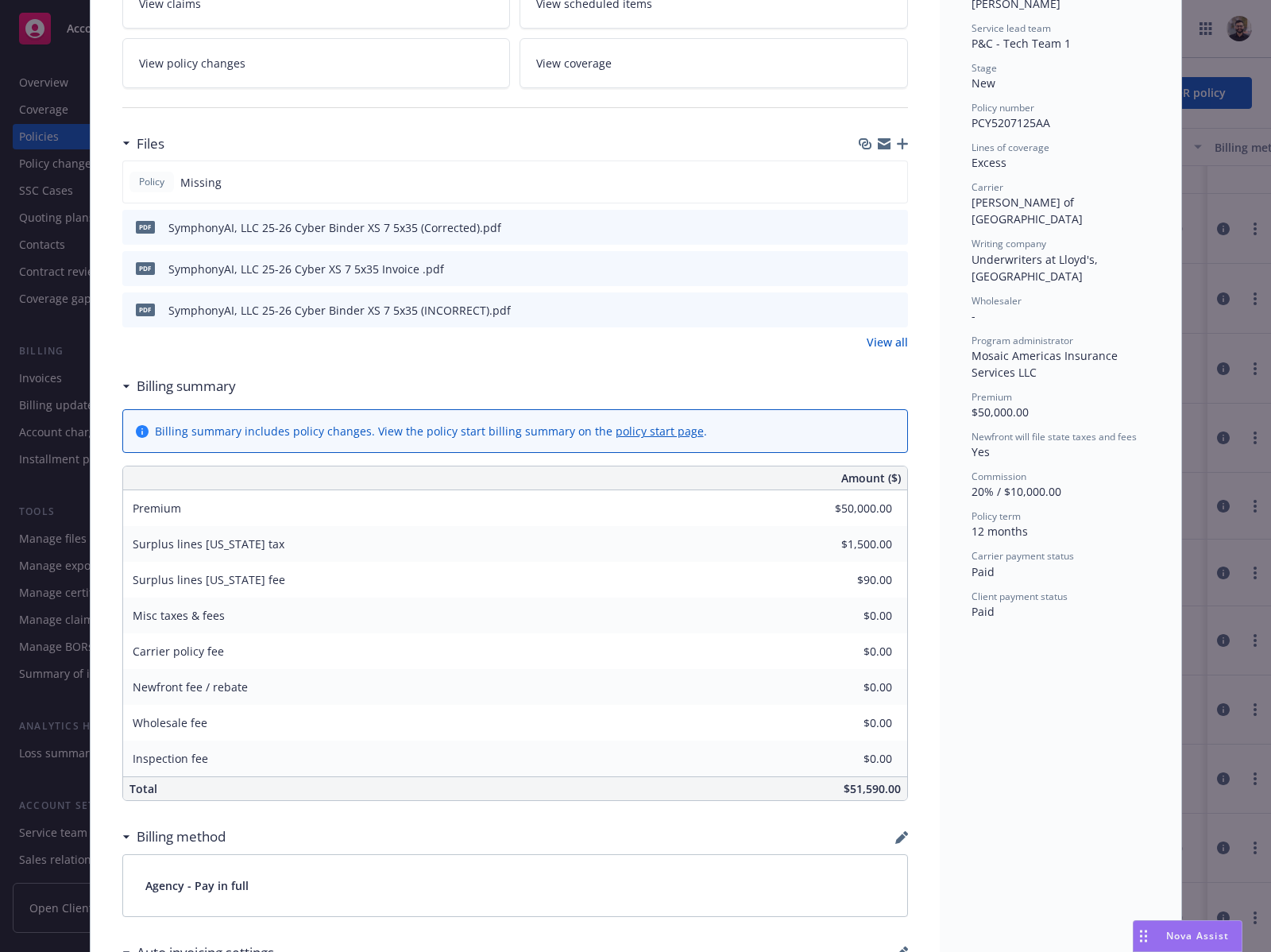
scroll to position [859, 0]
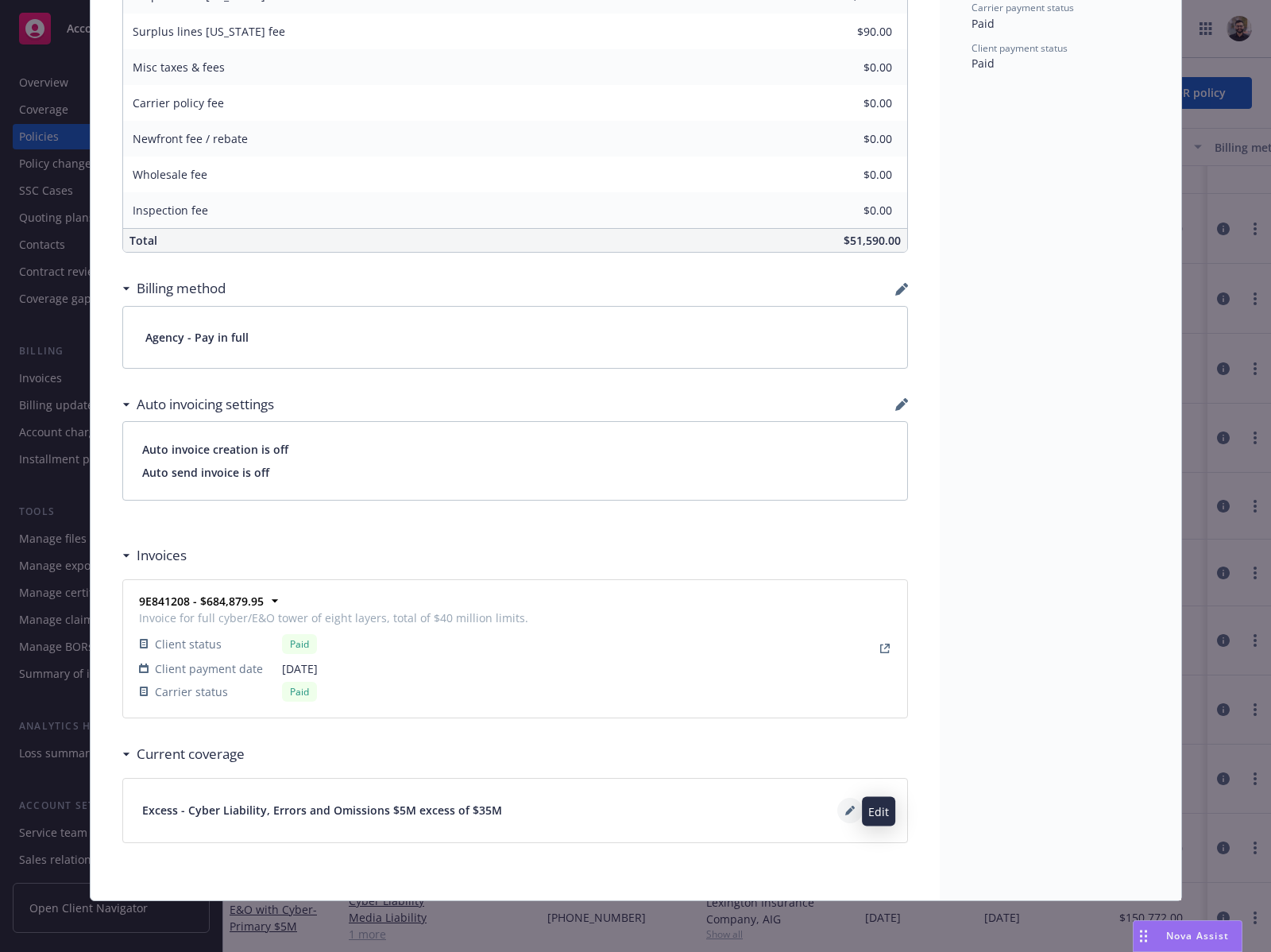
click at [846, 810] on icon at bounding box center [851, 811] width 10 height 10
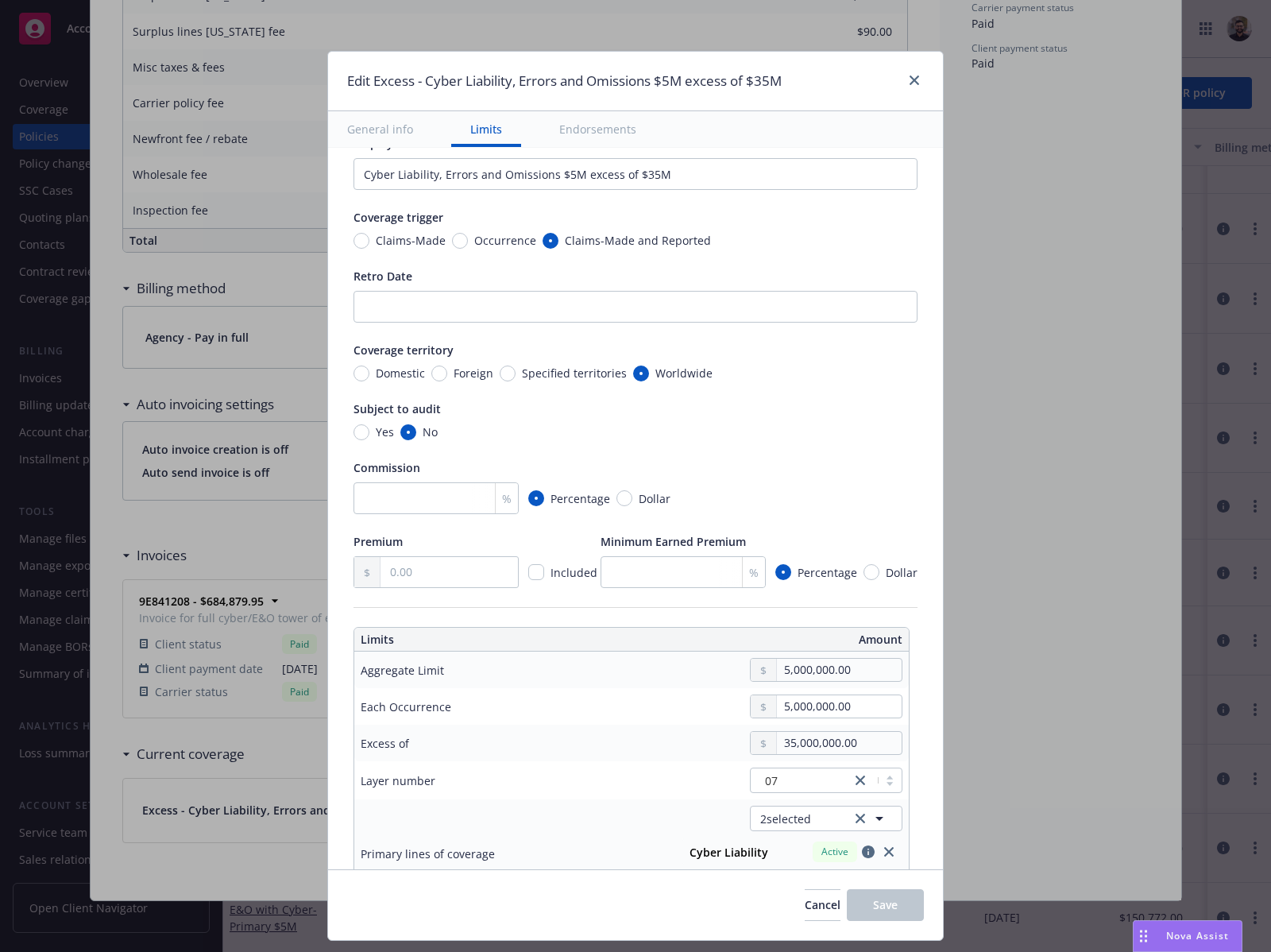
scroll to position [97, 0]
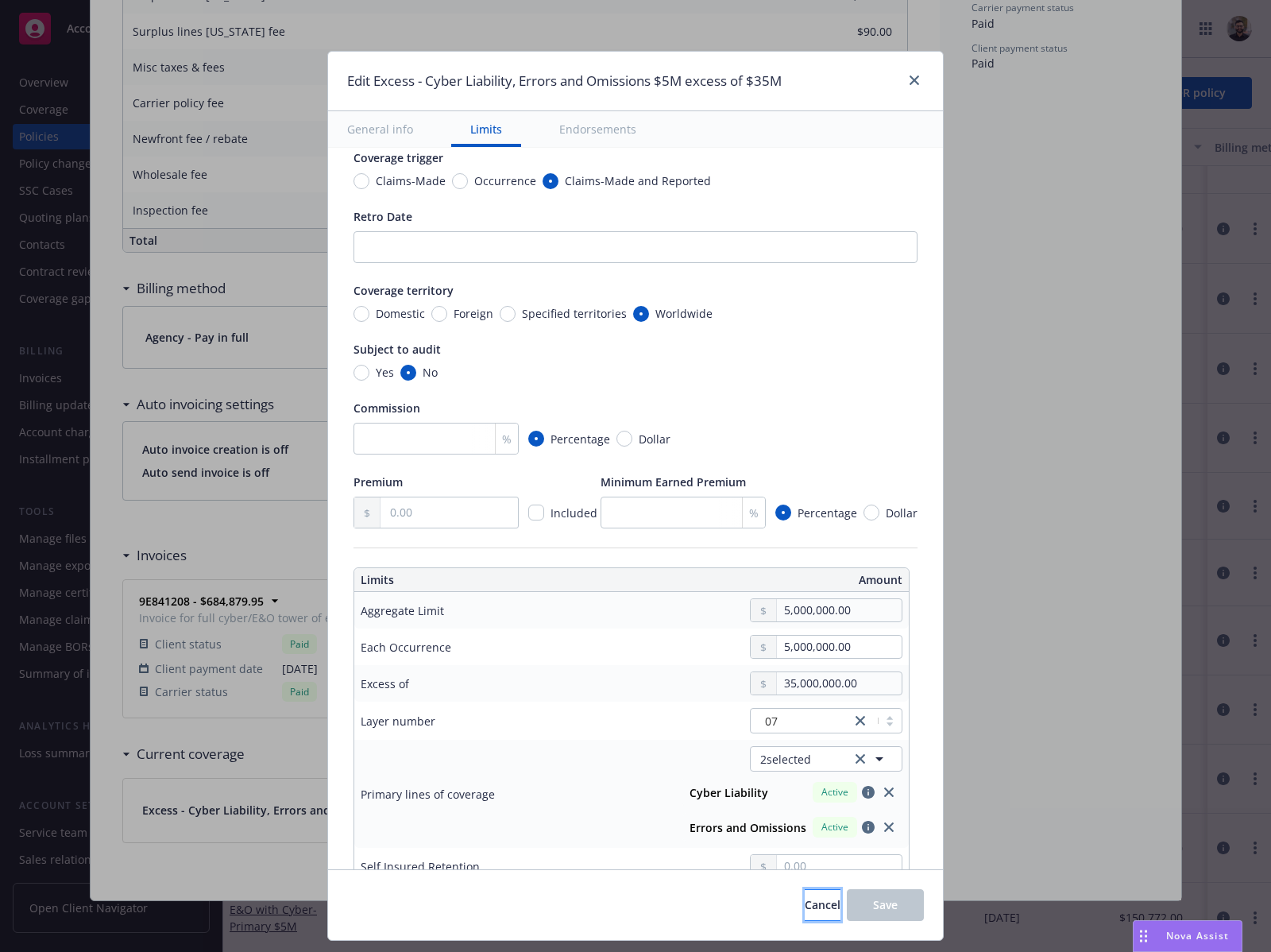
click at [805, 901] on span "Cancel" at bounding box center [823, 905] width 36 height 15
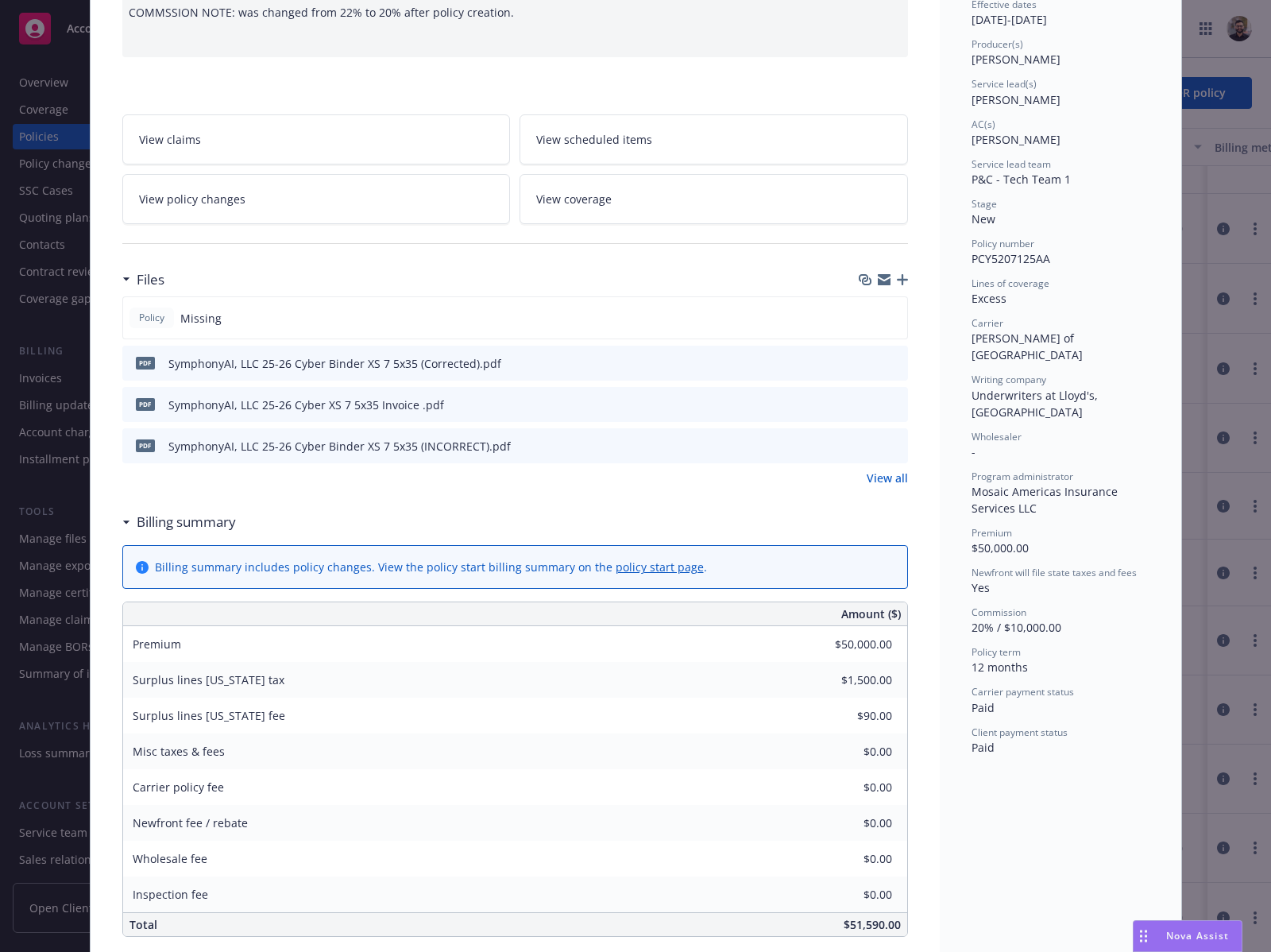
scroll to position [0, 0]
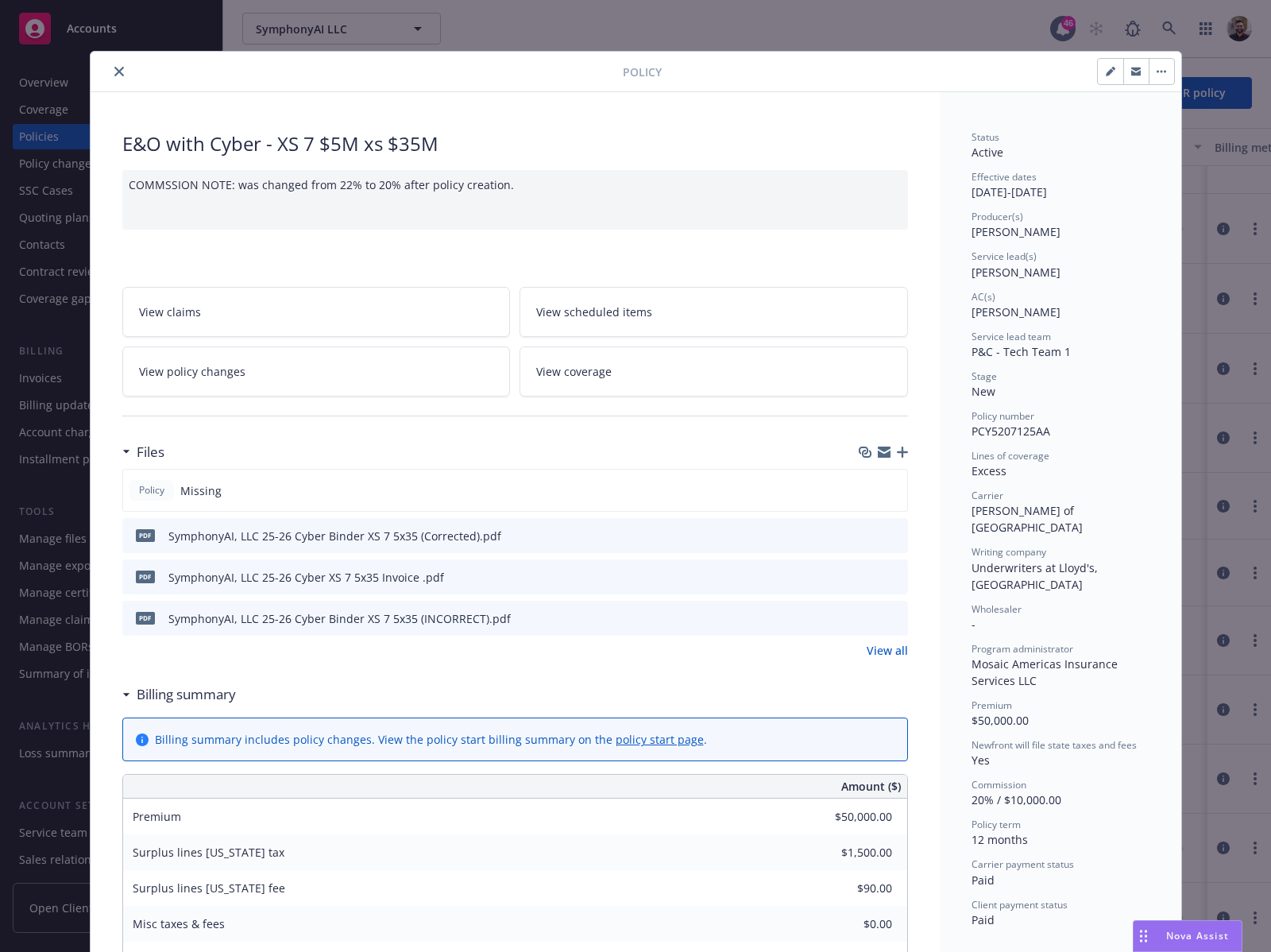
click at [1195, 130] on div "Policy E&O with Cyber - XS 7 $5M xs $35M COMMSSION NOTE: was changed from 22% t…" at bounding box center [636, 476] width 1271 height 952
click at [115, 72] on icon "close" at bounding box center [120, 71] width 10 height 10
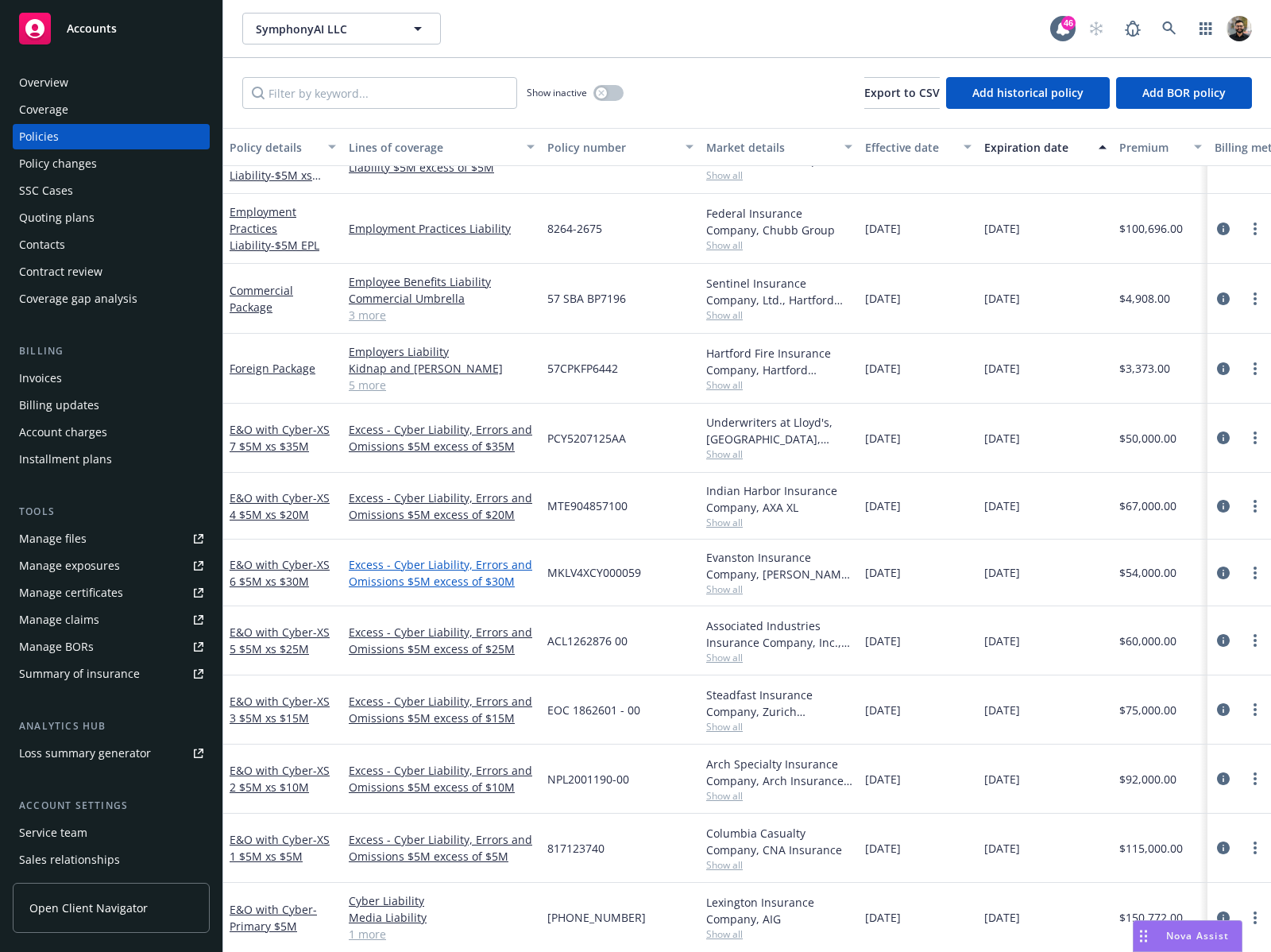
click at [492, 562] on link "Excess - Cyber Liability, Errors and Omissions $5M excess of $30M" at bounding box center [442, 573] width 186 height 34
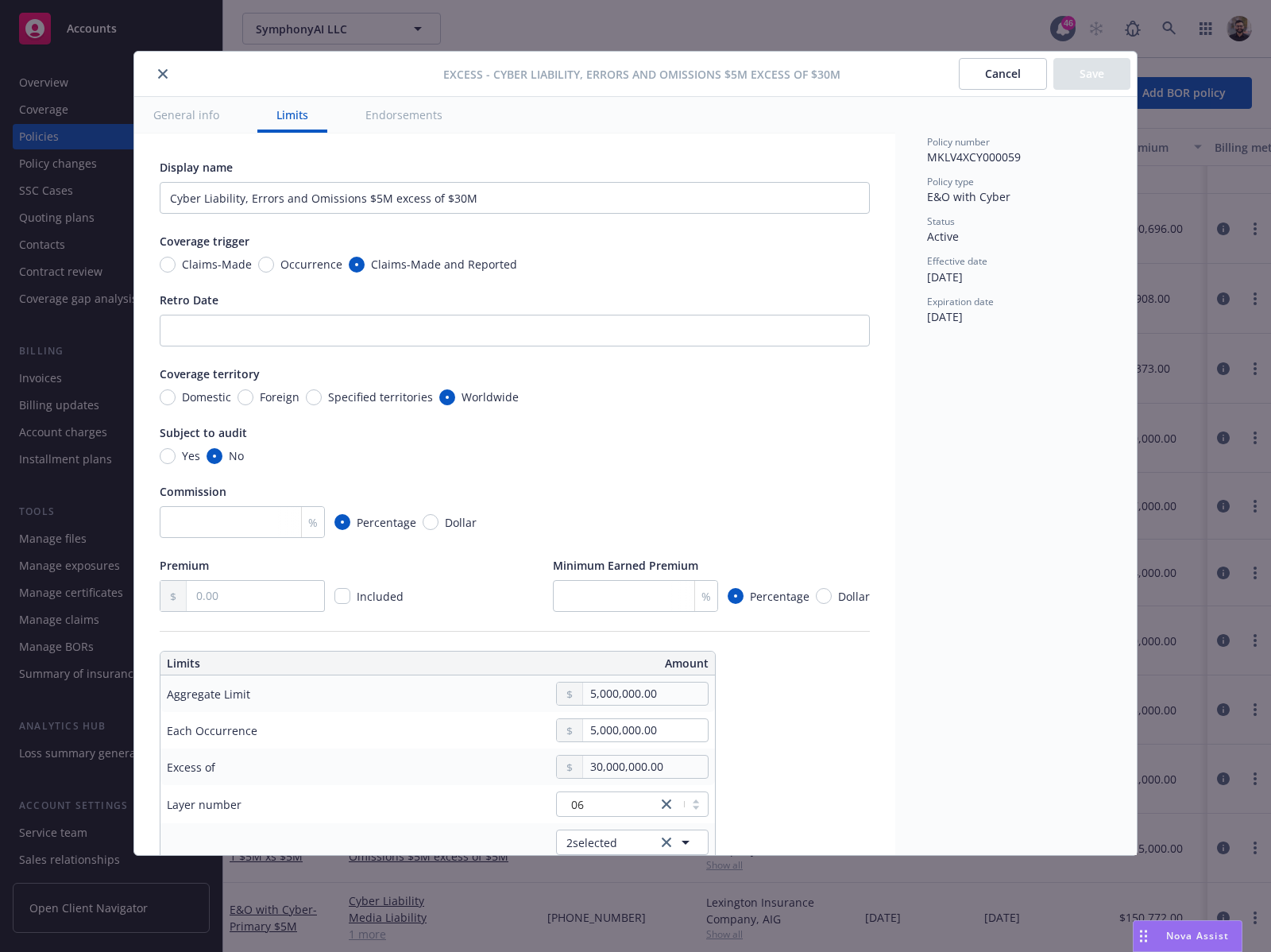
click at [1004, 77] on button "Cancel" at bounding box center [1003, 73] width 88 height 32
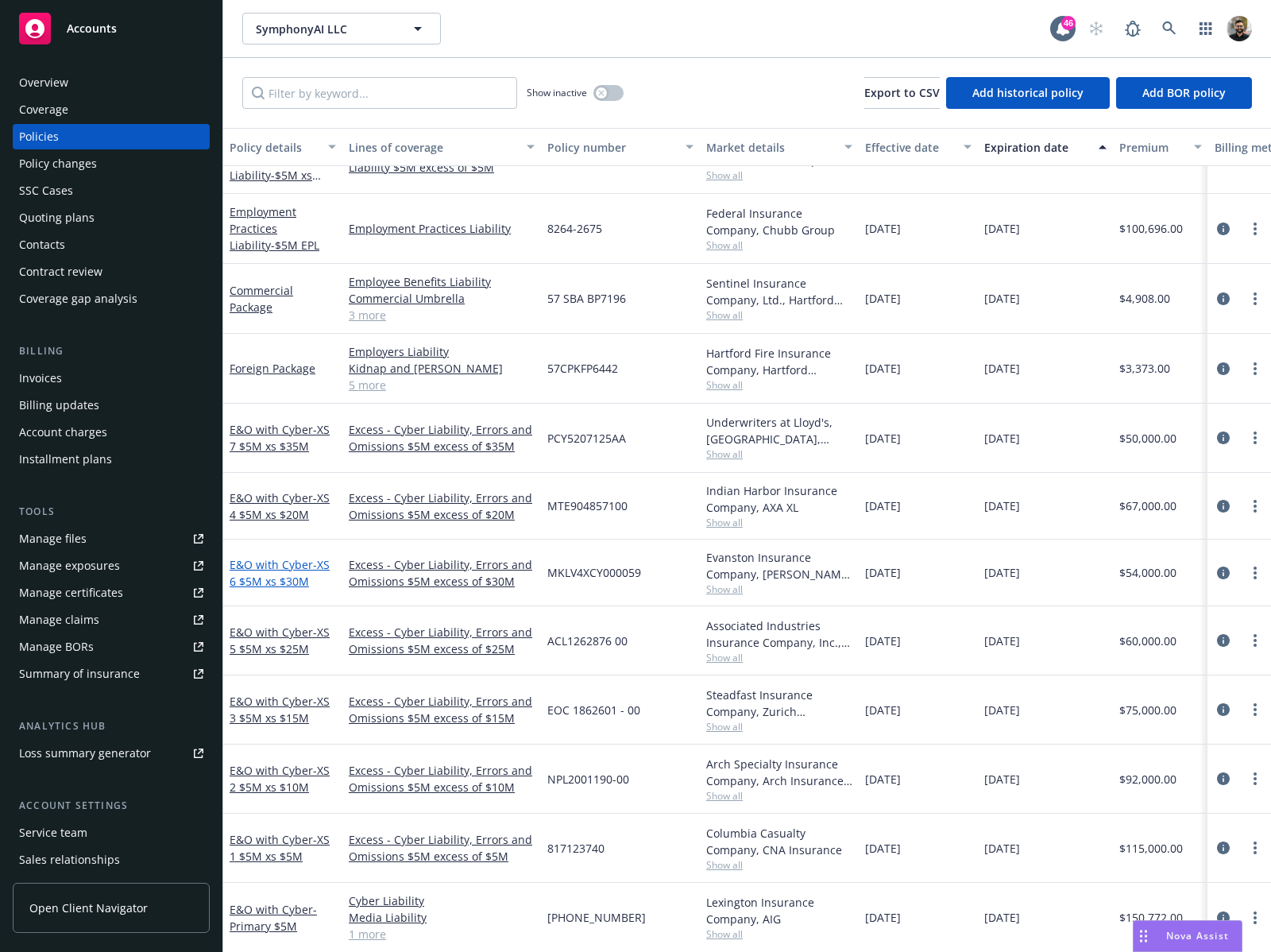
click at [292, 569] on span "- XS 6 $5M xs $30M" at bounding box center [280, 573] width 100 height 32
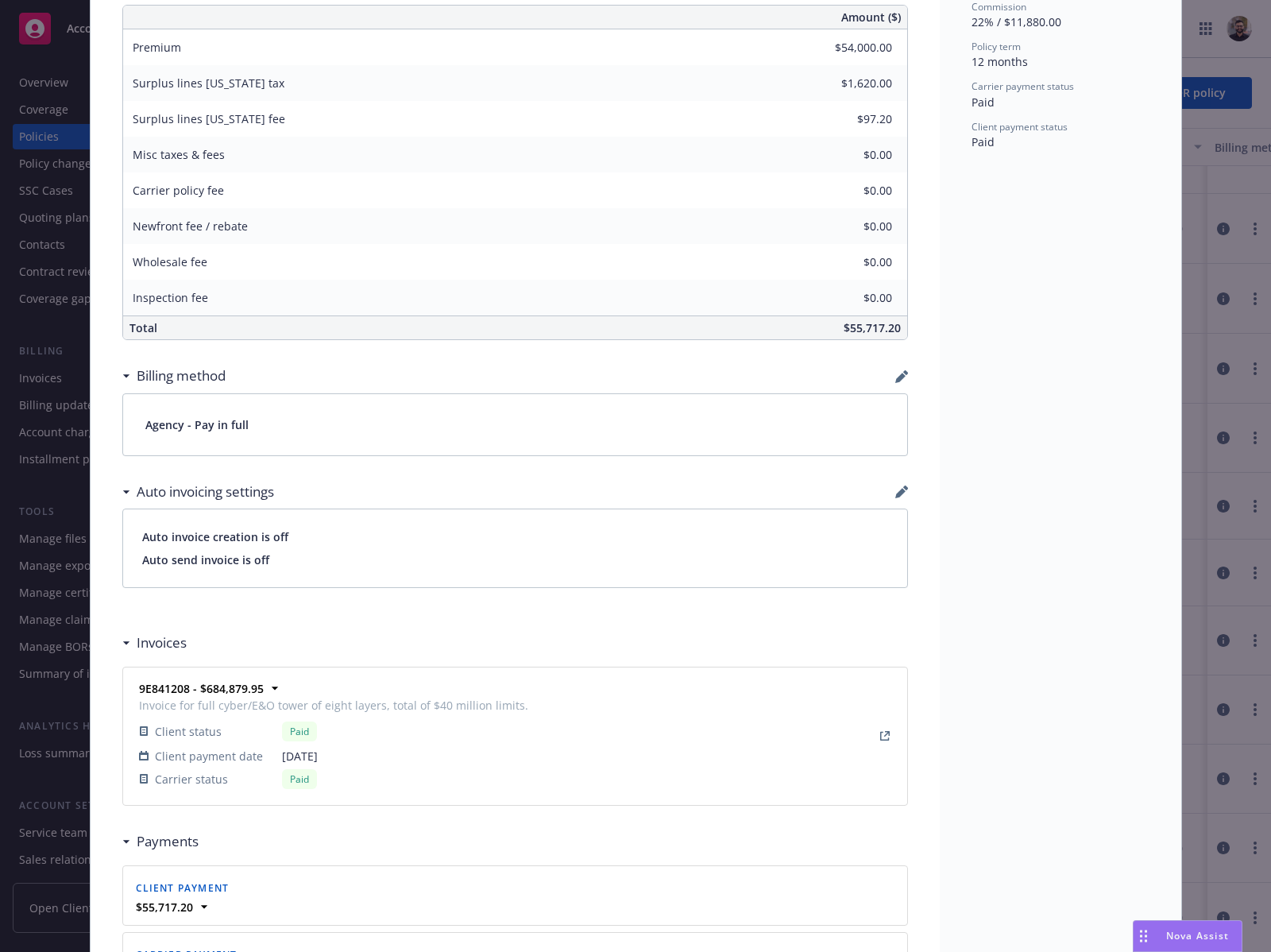
scroll to position [1005, 0]
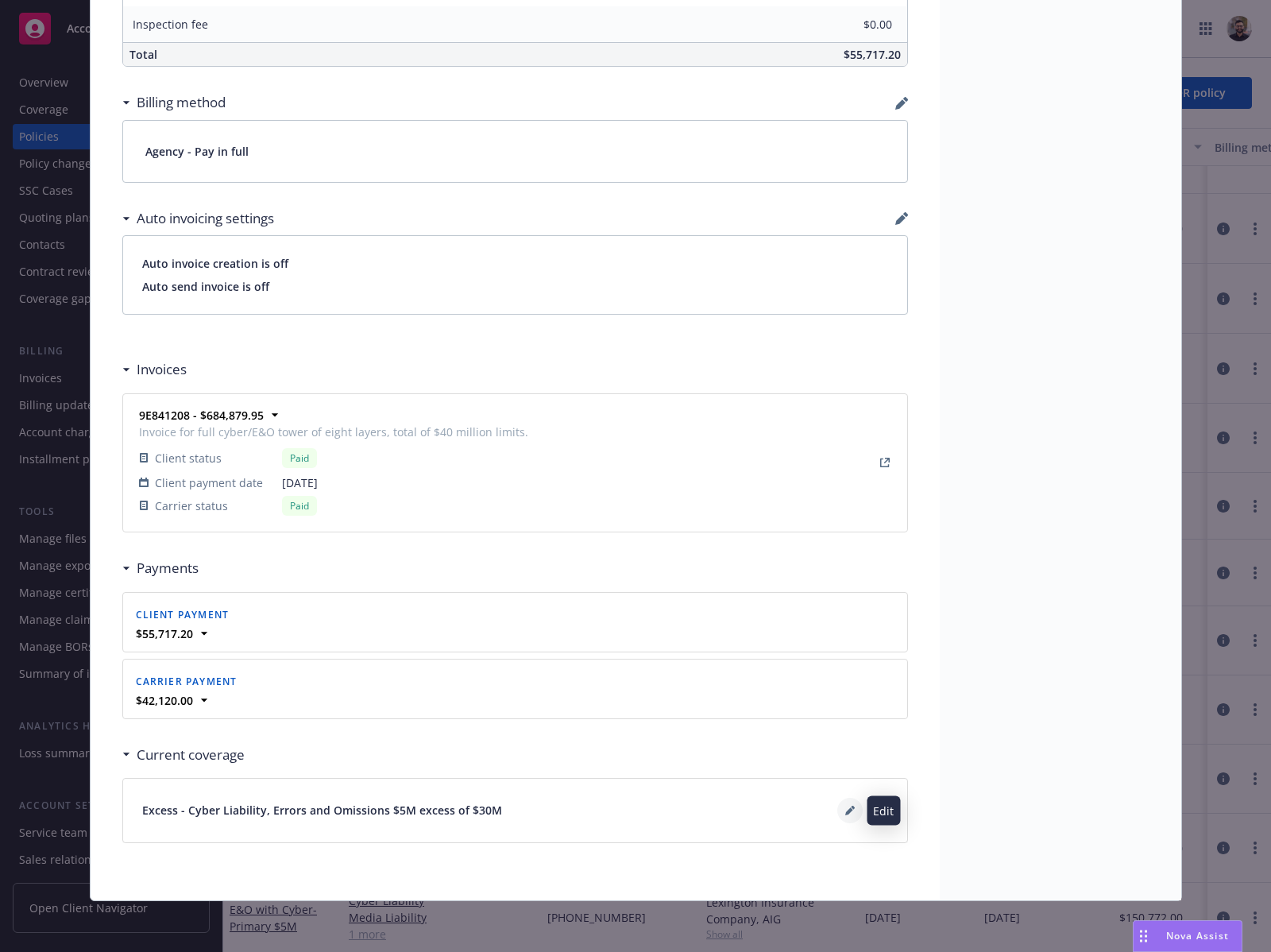
click at [846, 806] on icon at bounding box center [851, 811] width 10 height 10
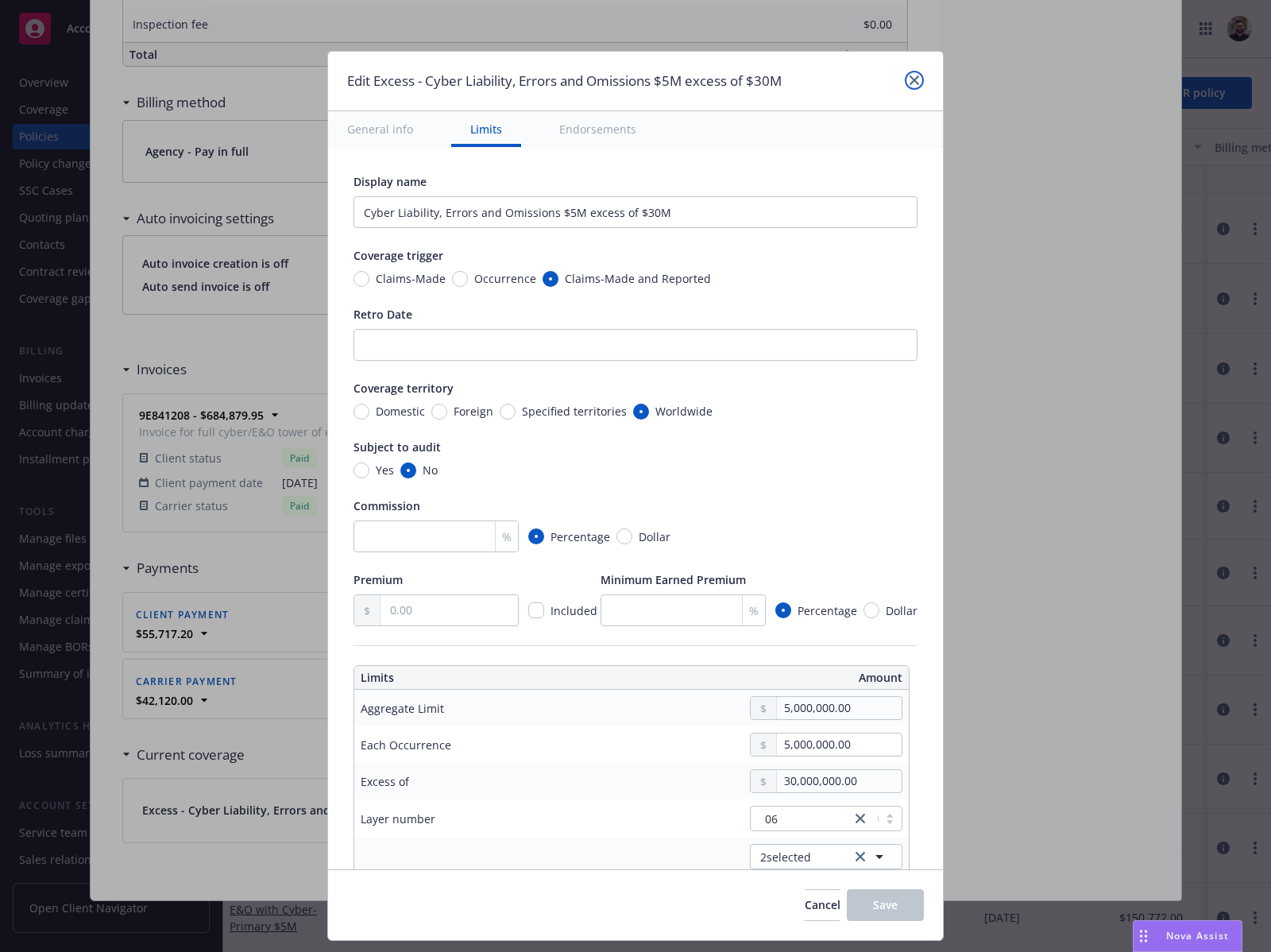
click at [912, 84] on icon "close" at bounding box center [914, 80] width 10 height 10
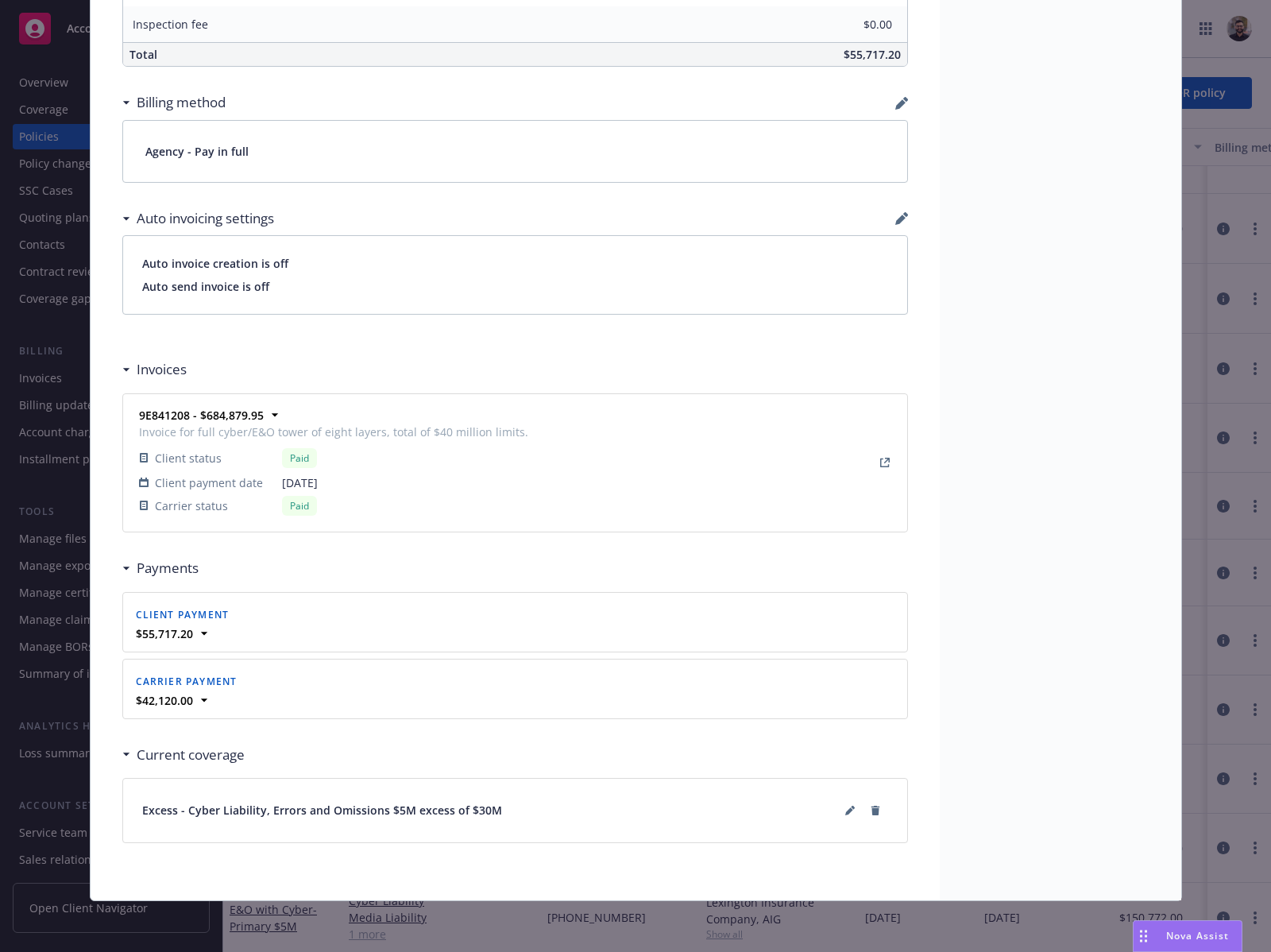
scroll to position [318, 0]
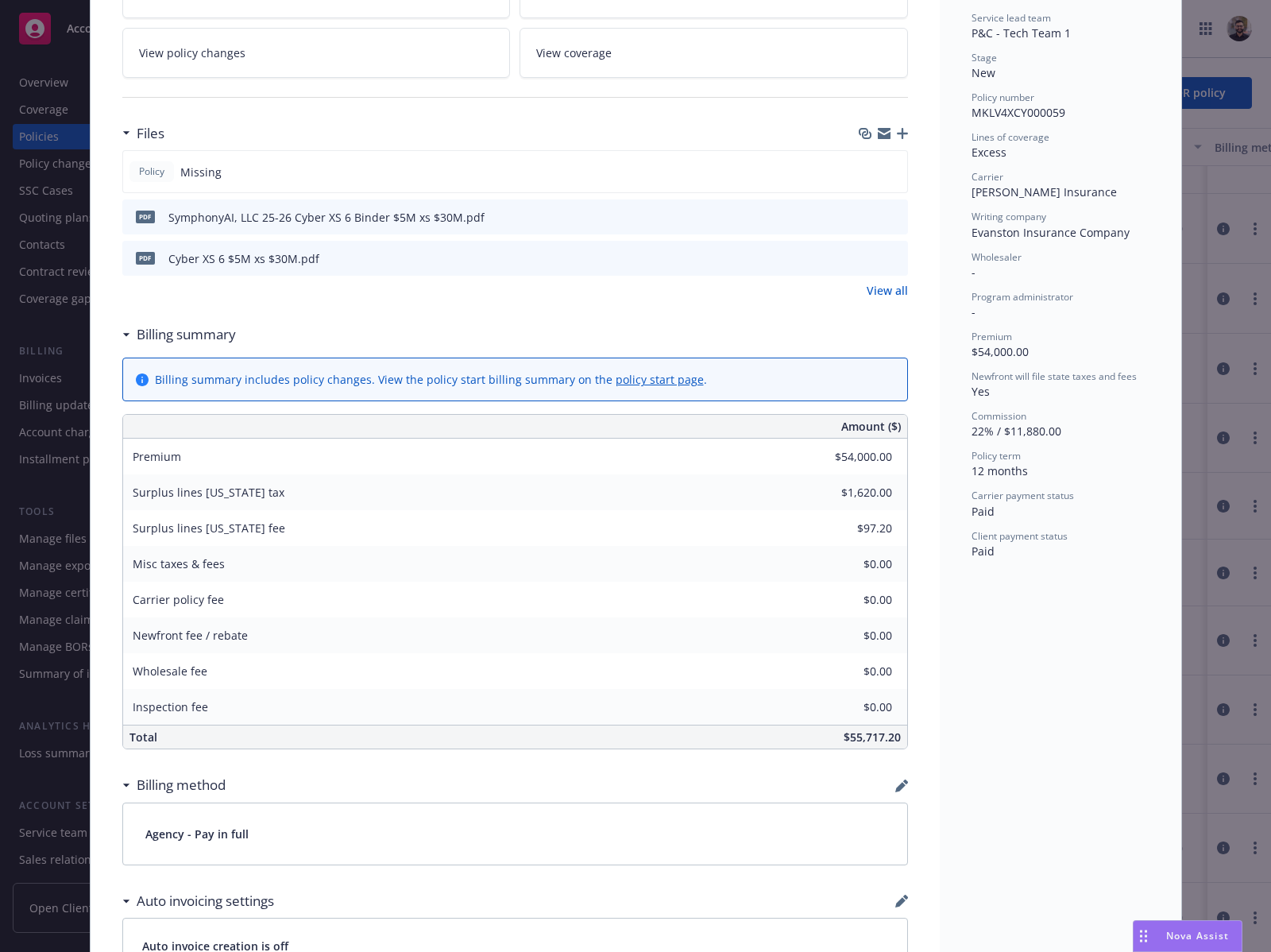
click at [1229, 291] on div "Policy E&O with Cyber - XS 6 $5M xs $30M Add internal notes here... View claims…" at bounding box center [636, 476] width 1271 height 952
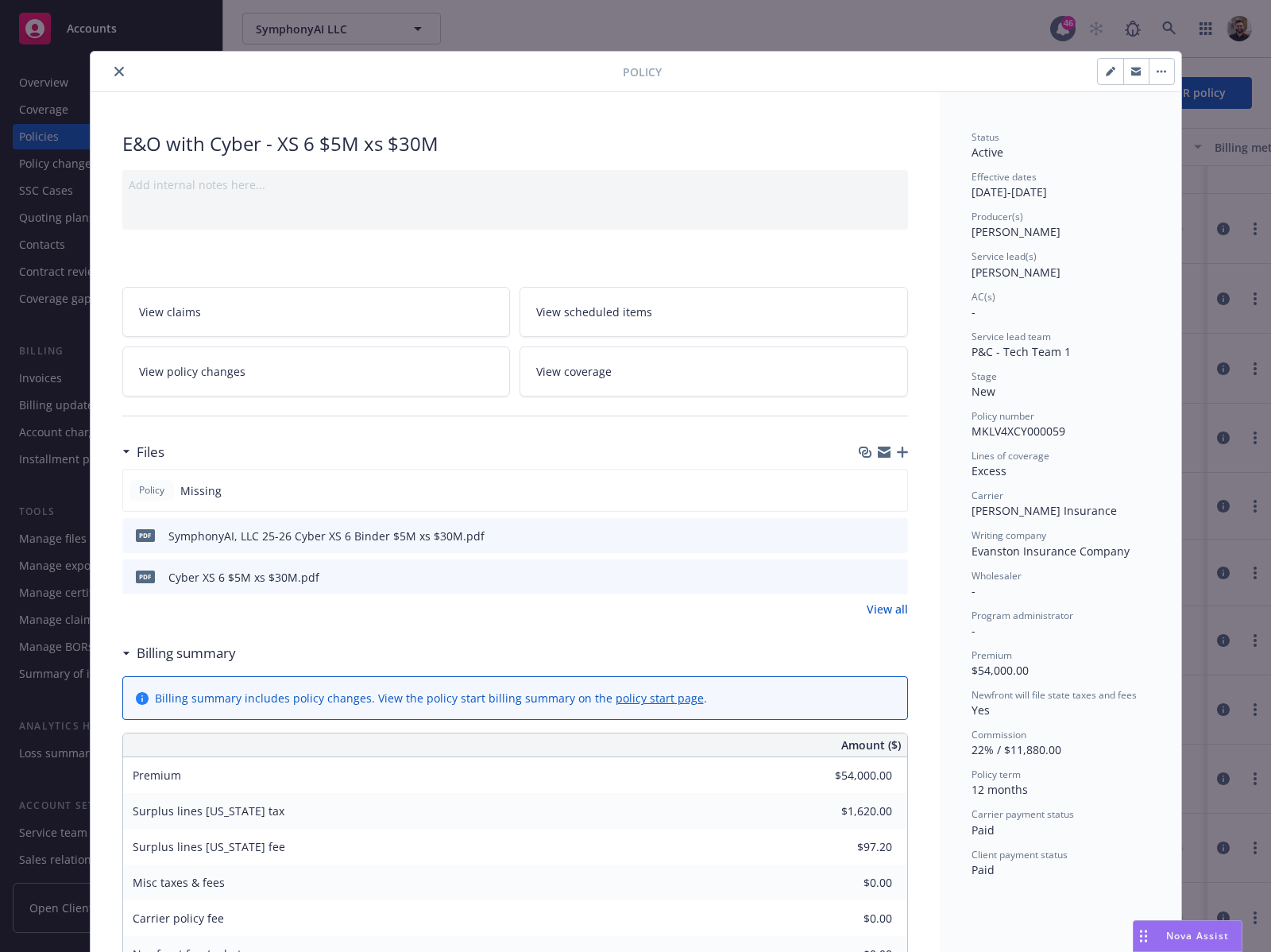
click at [115, 70] on icon "close" at bounding box center [120, 71] width 10 height 10
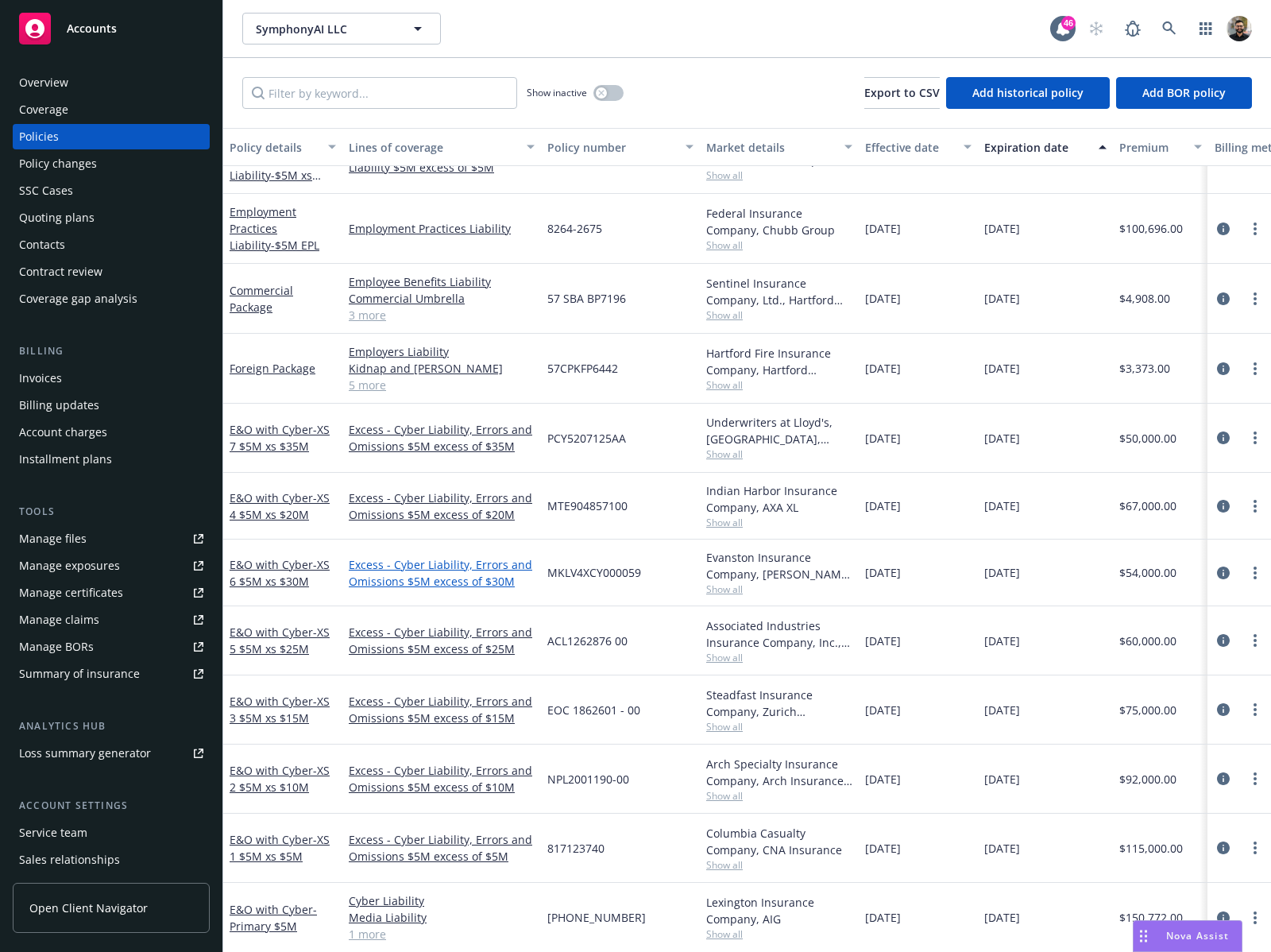
click at [476, 562] on link "Excess - Cyber Liability, Errors and Omissions $5M excess of $30M" at bounding box center [442, 573] width 186 height 34
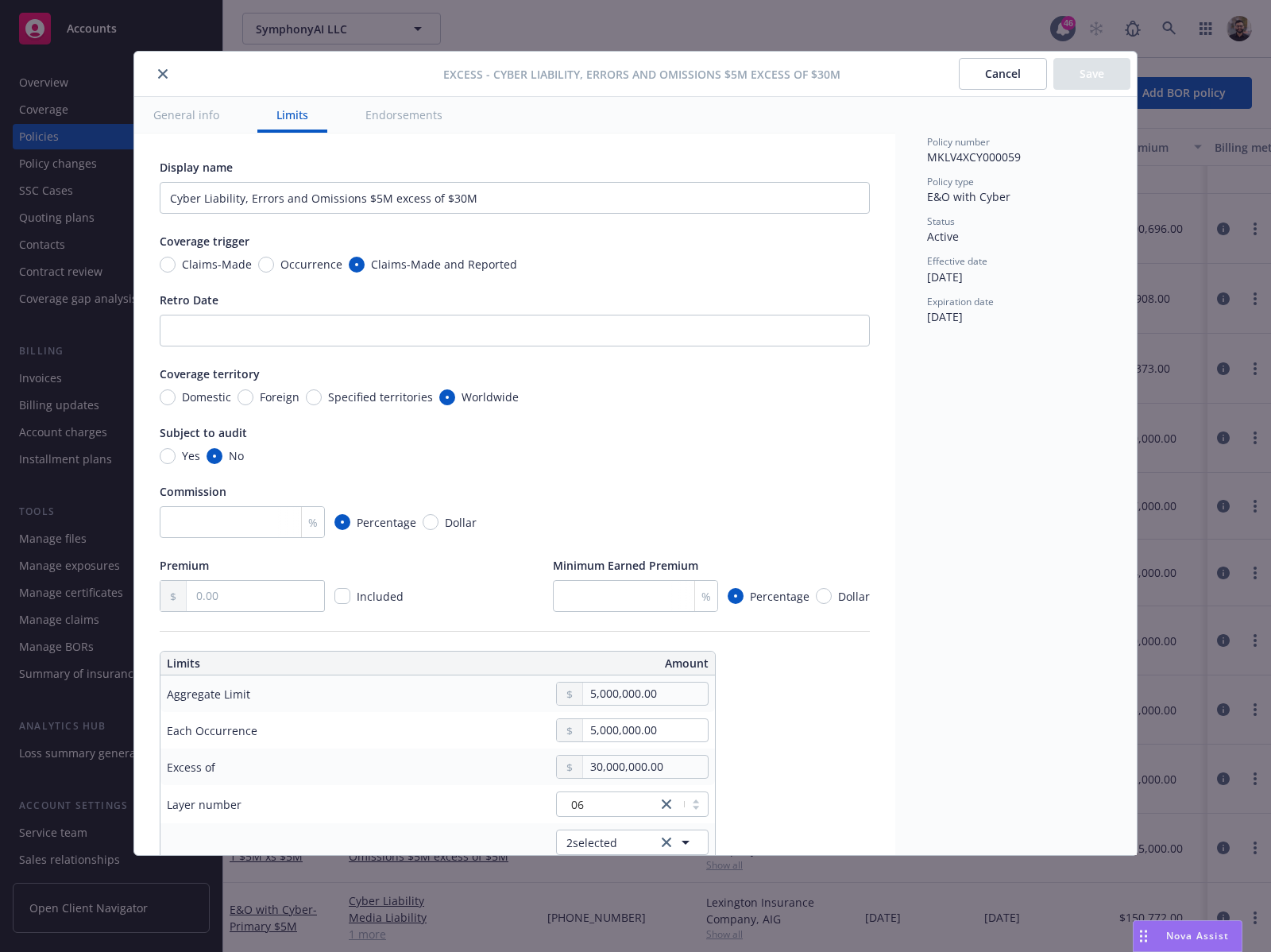
scroll to position [251, 0]
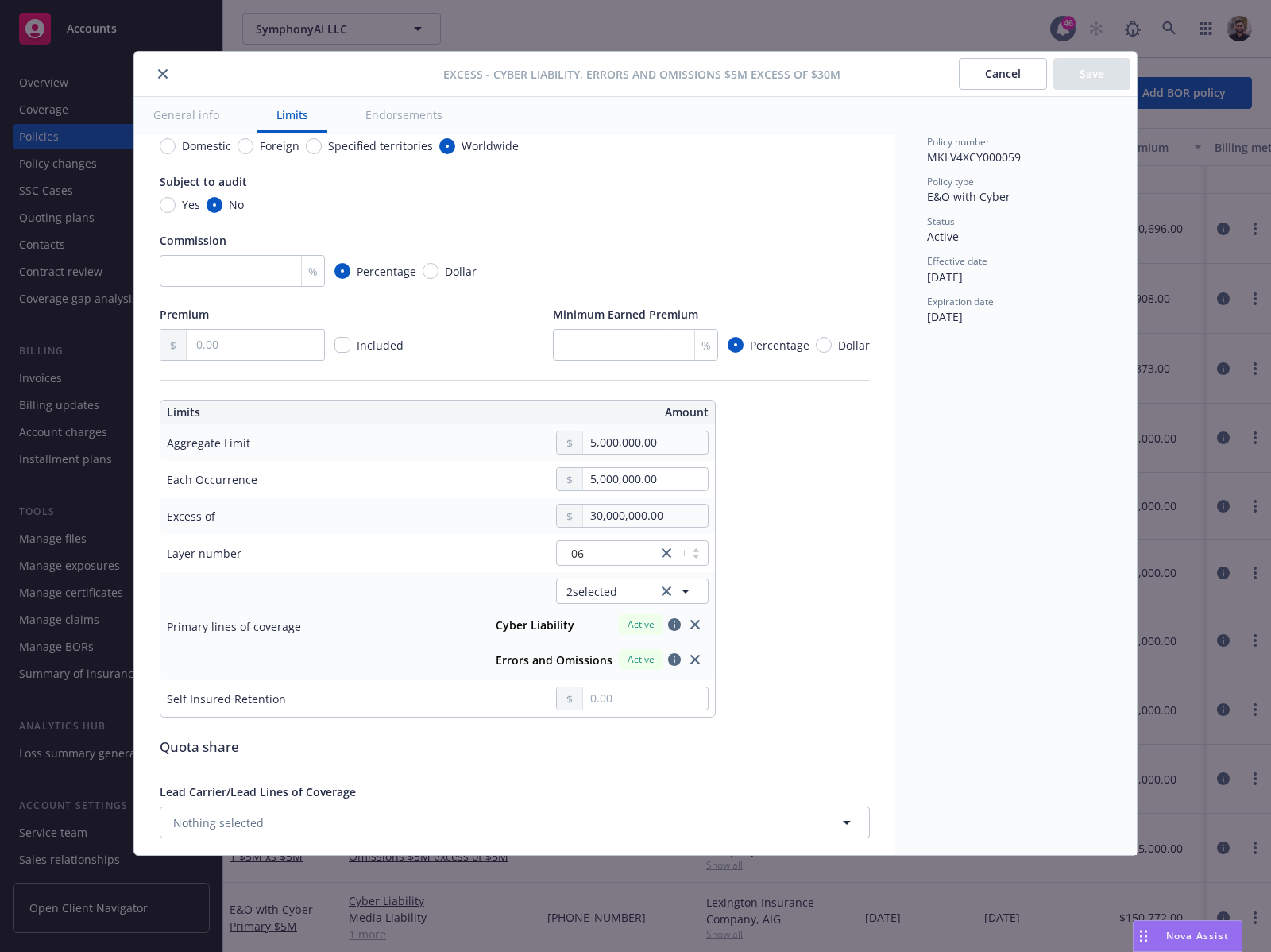
click at [166, 66] on button "close" at bounding box center [163, 74] width 19 height 19
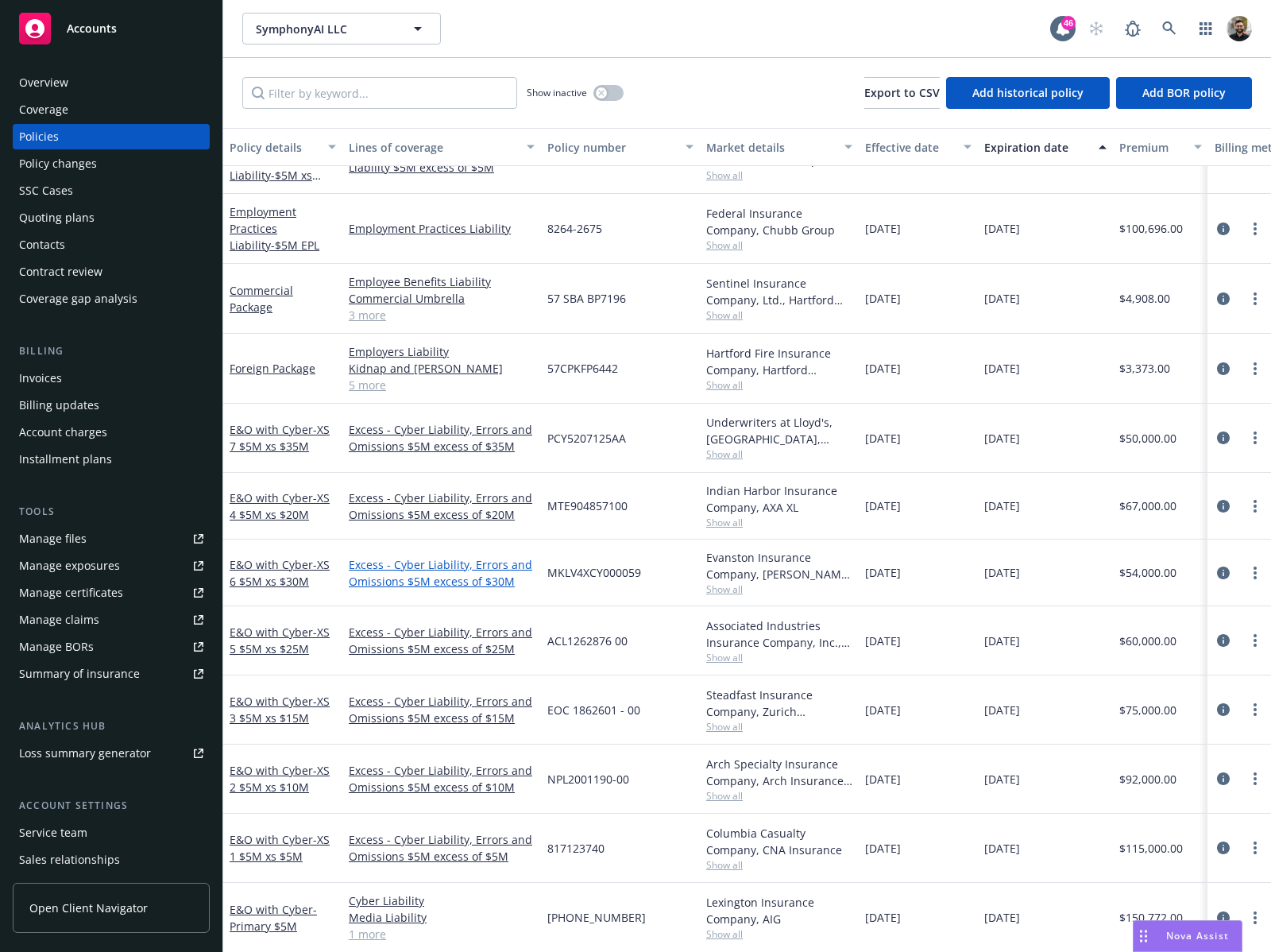
click at [440, 561] on link "Excess - Cyber Liability, Errors and Omissions $5M excess of $30M" at bounding box center [442, 573] width 186 height 34
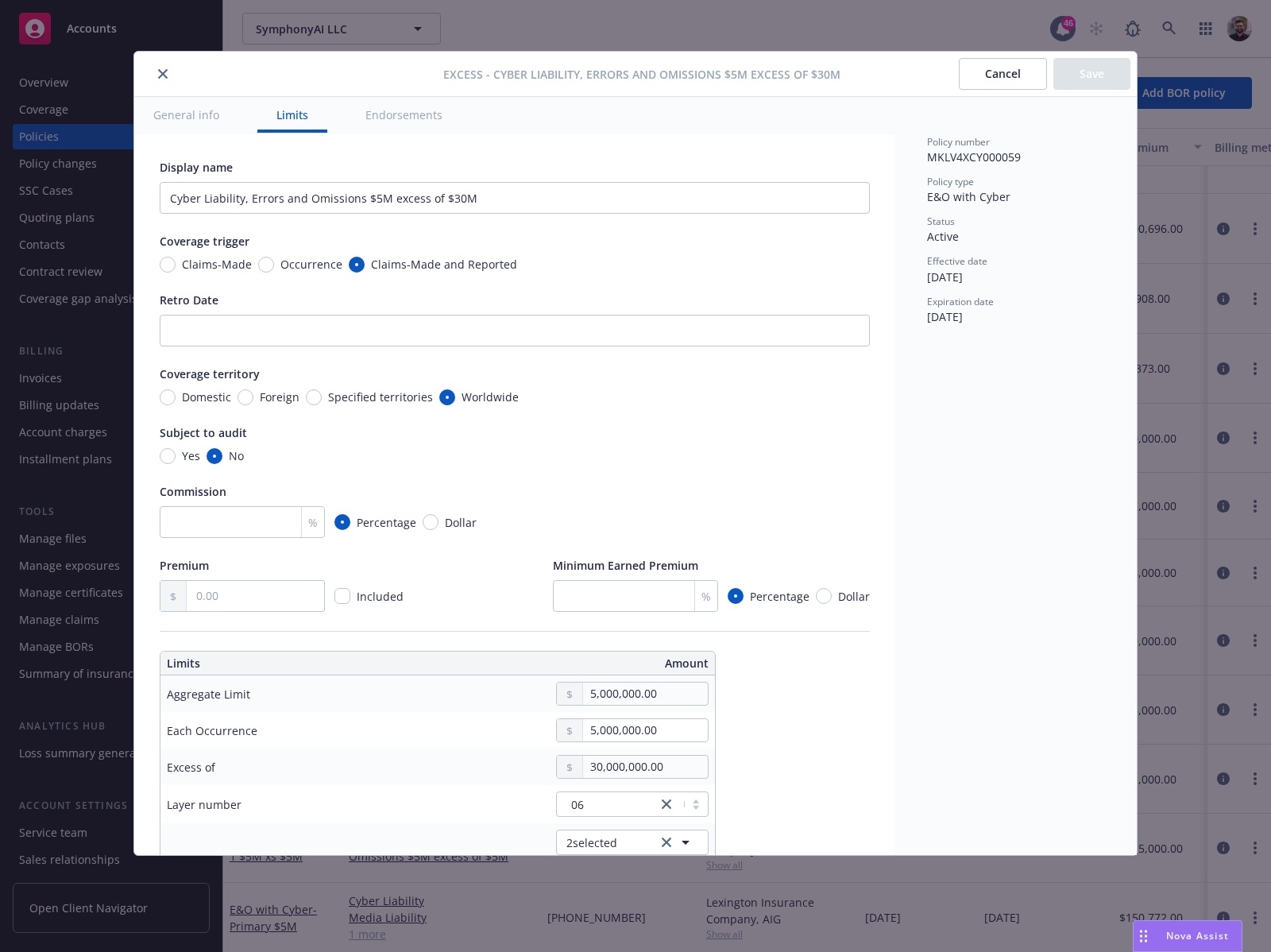
scroll to position [146, 0]
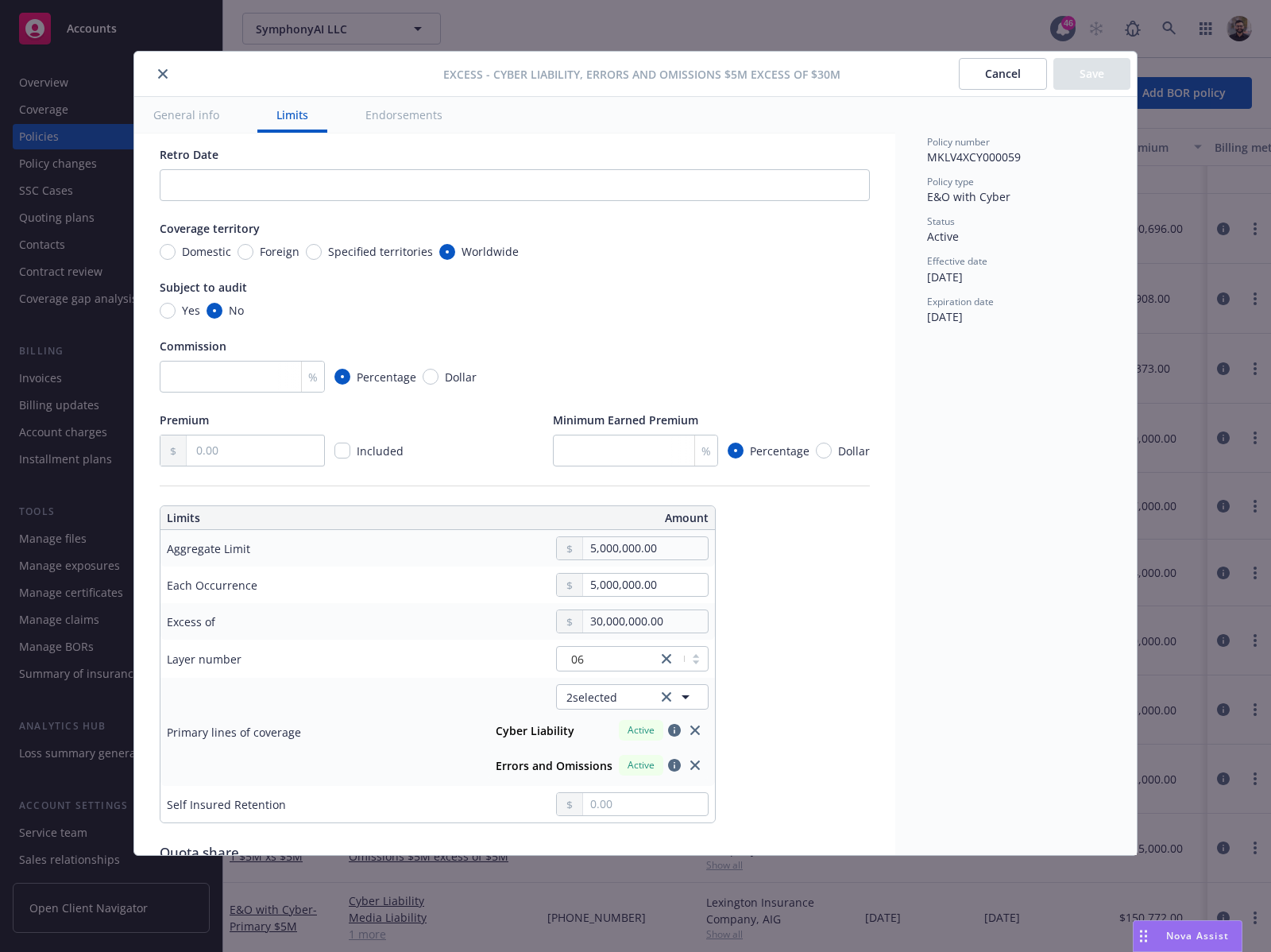
click at [1040, 70] on button "Cancel" at bounding box center [1003, 73] width 88 height 32
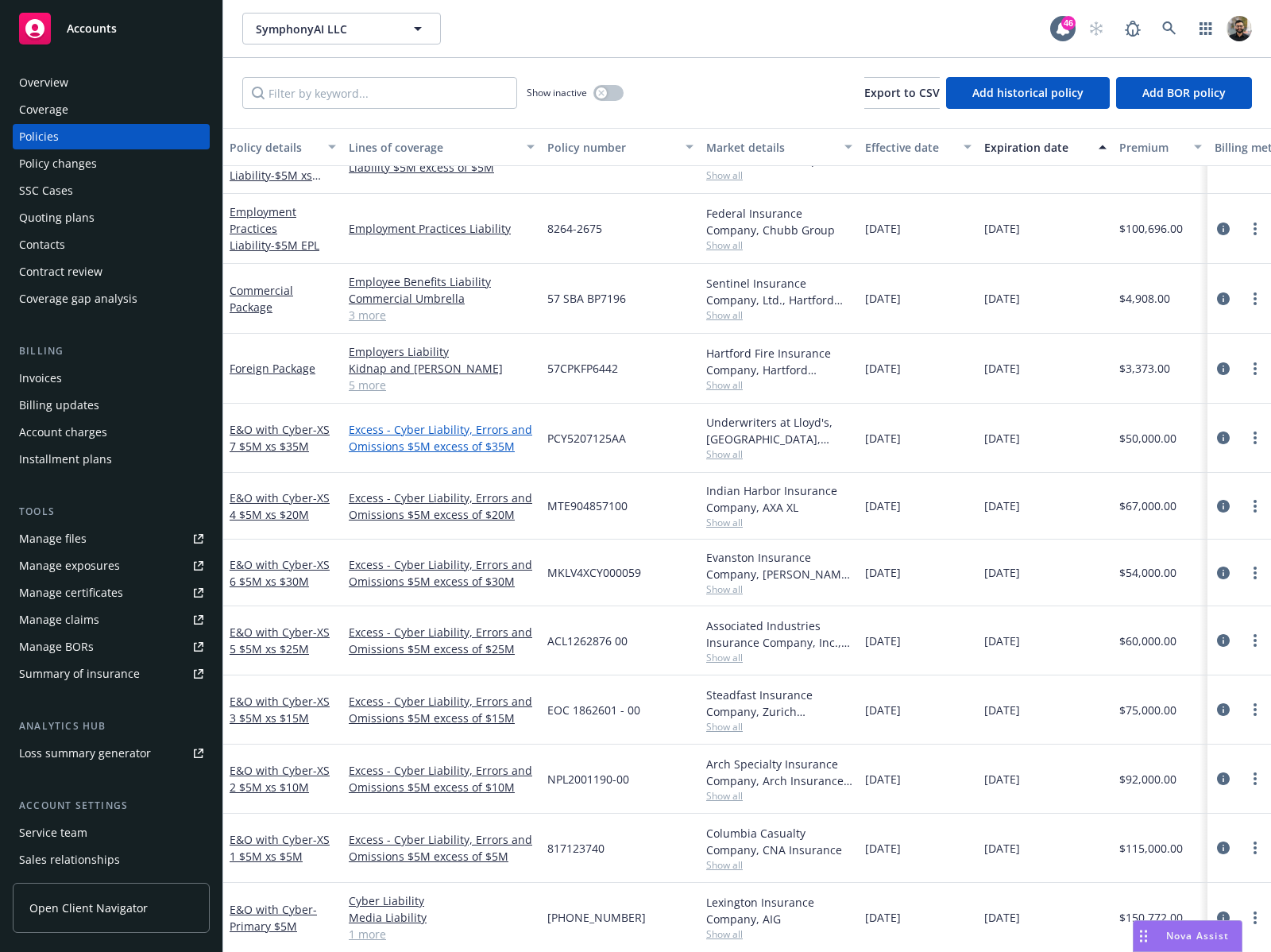
click at [445, 422] on link "Excess - Cyber Liability, Errors and Omissions $5M excess of $35M" at bounding box center [442, 438] width 186 height 34
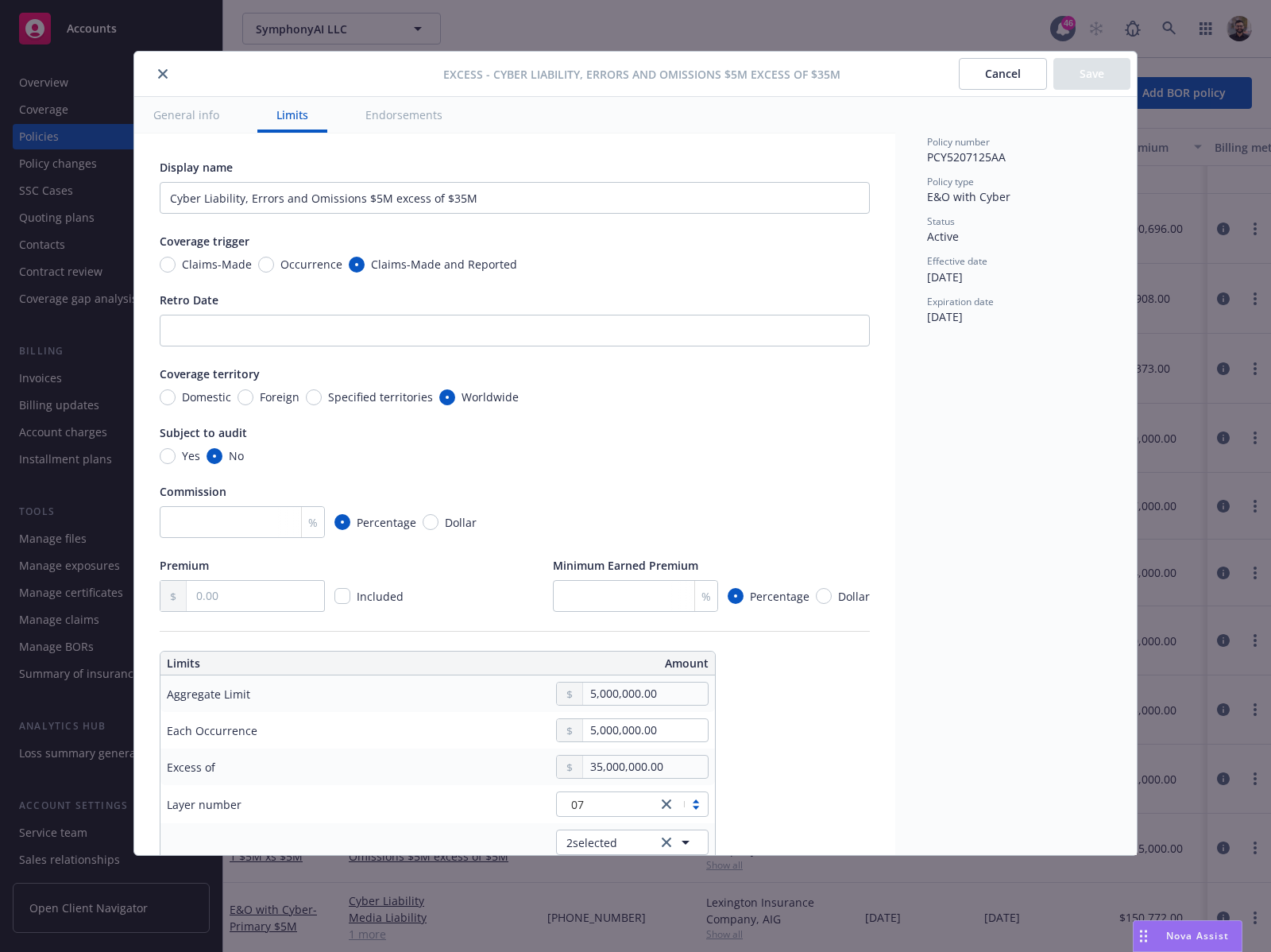
click at [1009, 75] on button "Cancel" at bounding box center [1003, 73] width 88 height 32
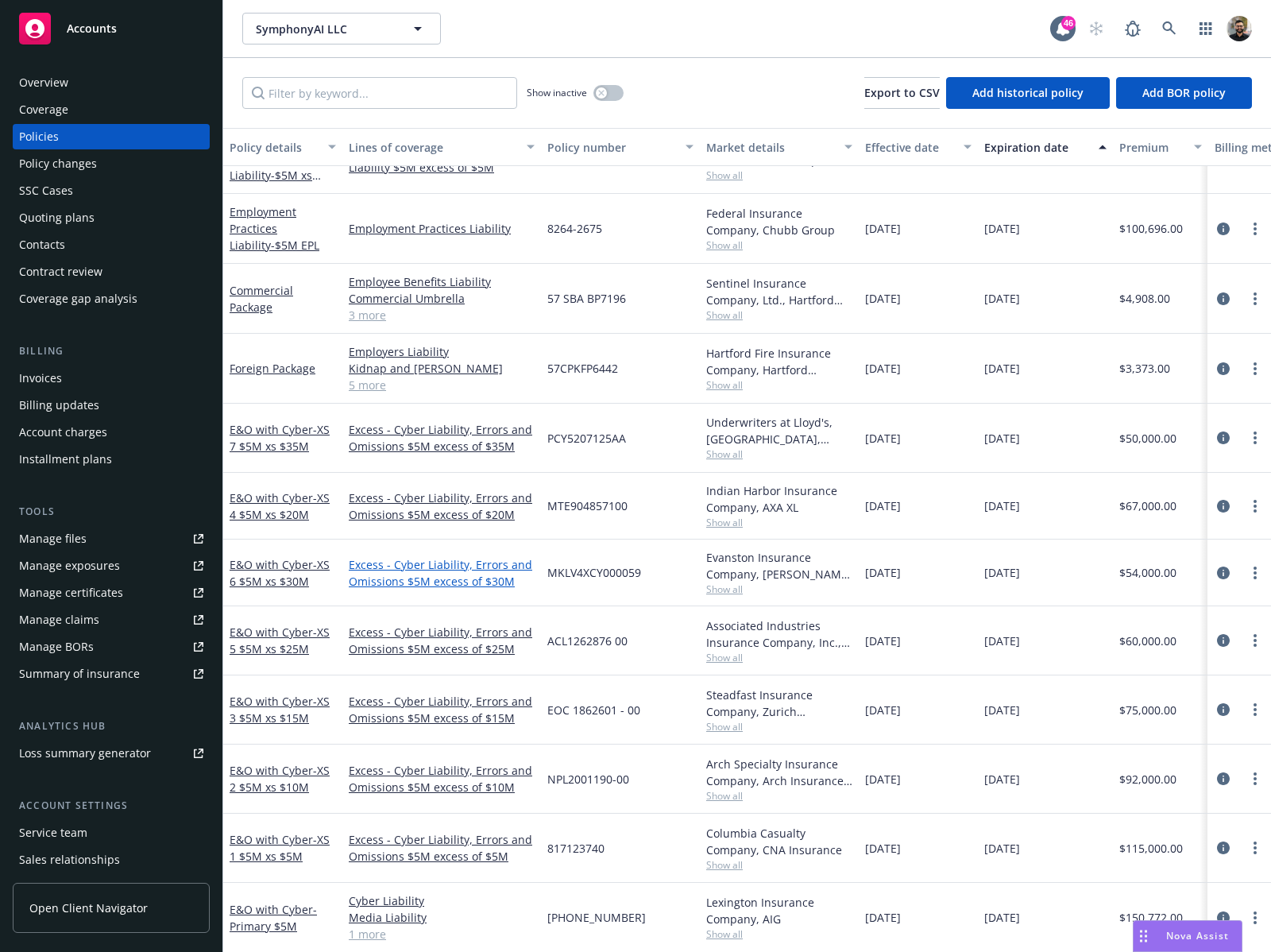
click at [491, 557] on link "Excess - Cyber Liability, Errors and Omissions $5M excess of $30M" at bounding box center [442, 573] width 186 height 34
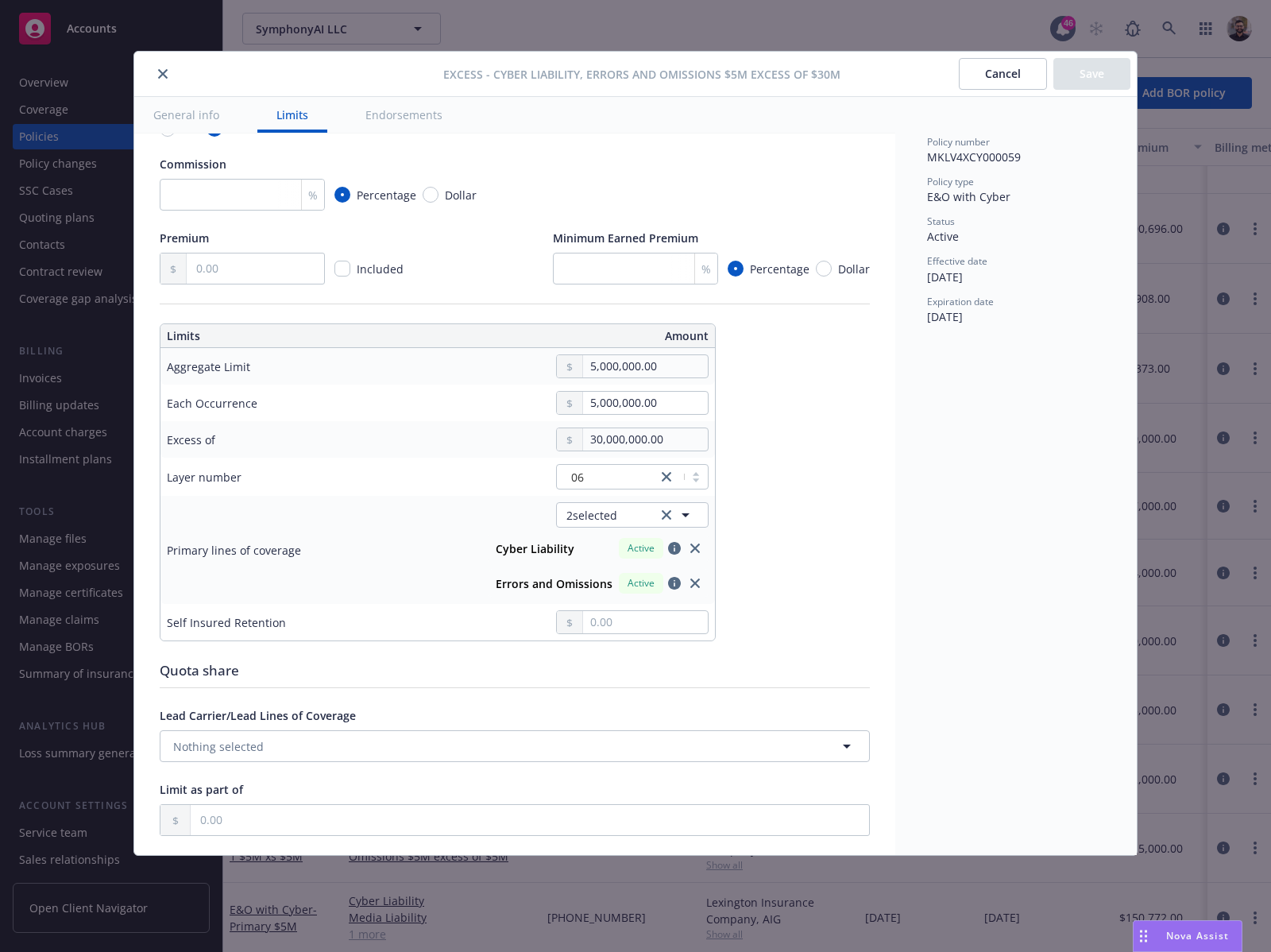
scroll to position [129, 0]
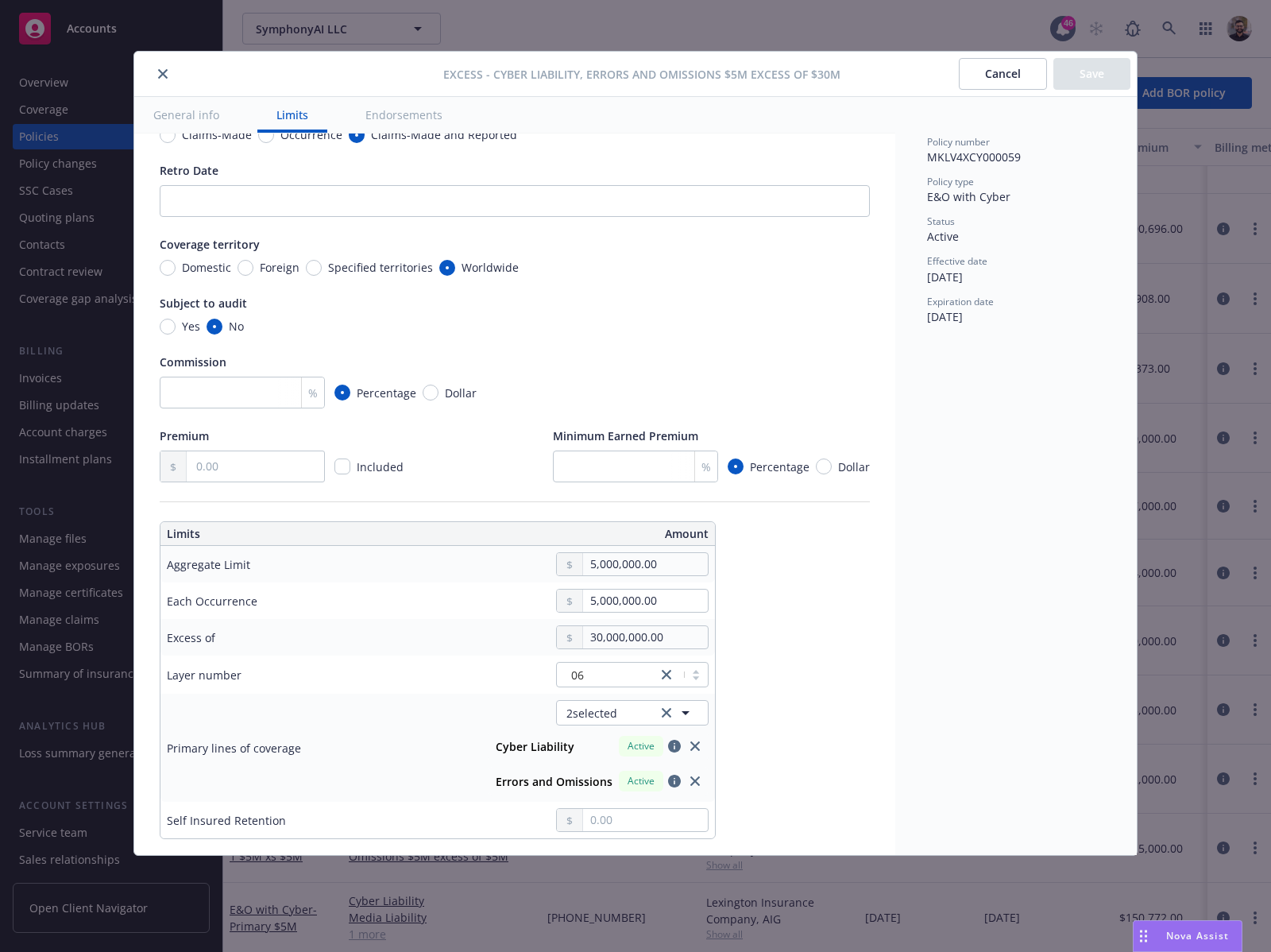
click at [1000, 63] on button "Cancel" at bounding box center [1003, 73] width 88 height 32
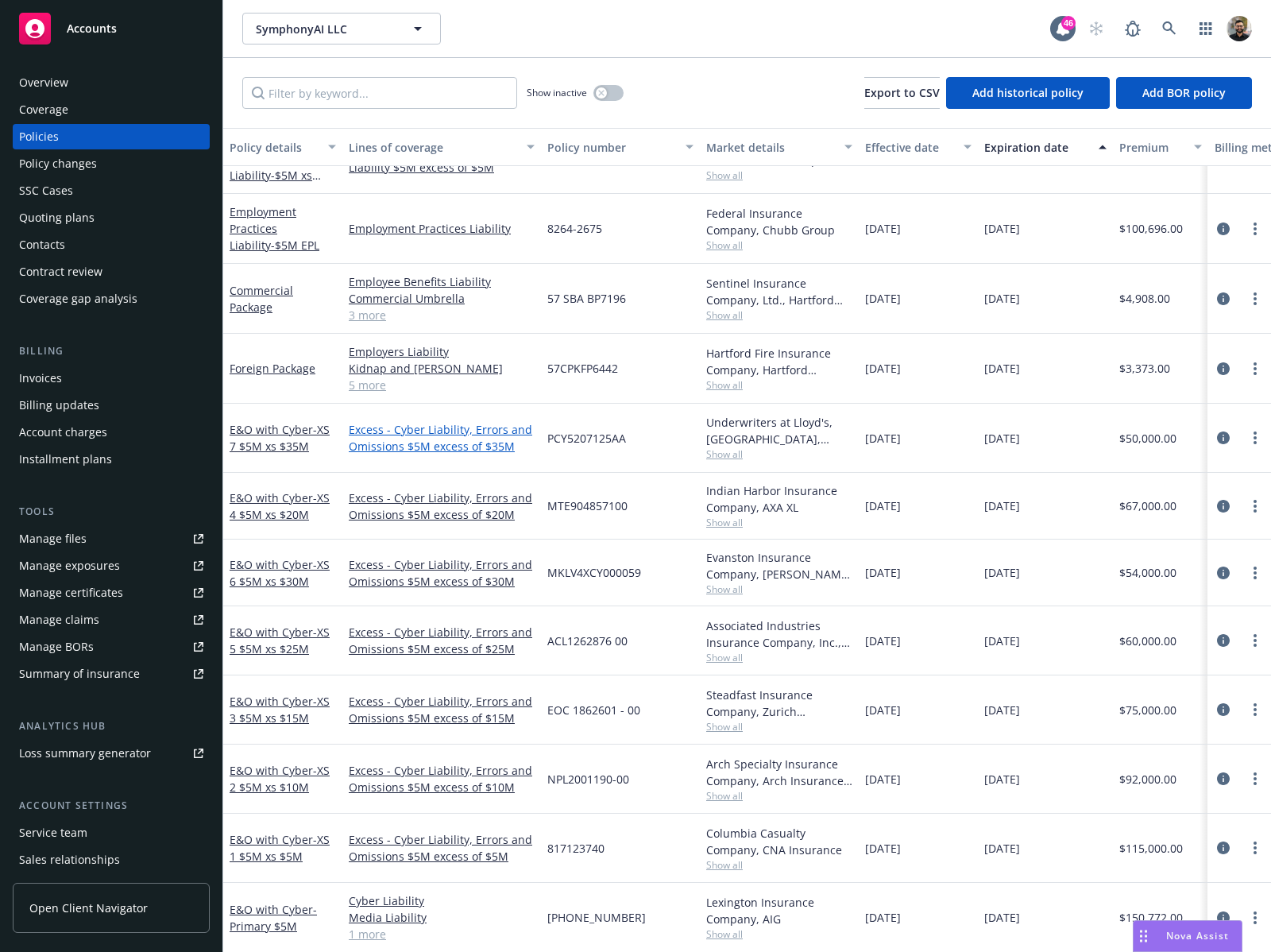
click at [487, 431] on link "Excess - Cyber Liability, Errors and Omissions $5M excess of $35M" at bounding box center [442, 438] width 186 height 34
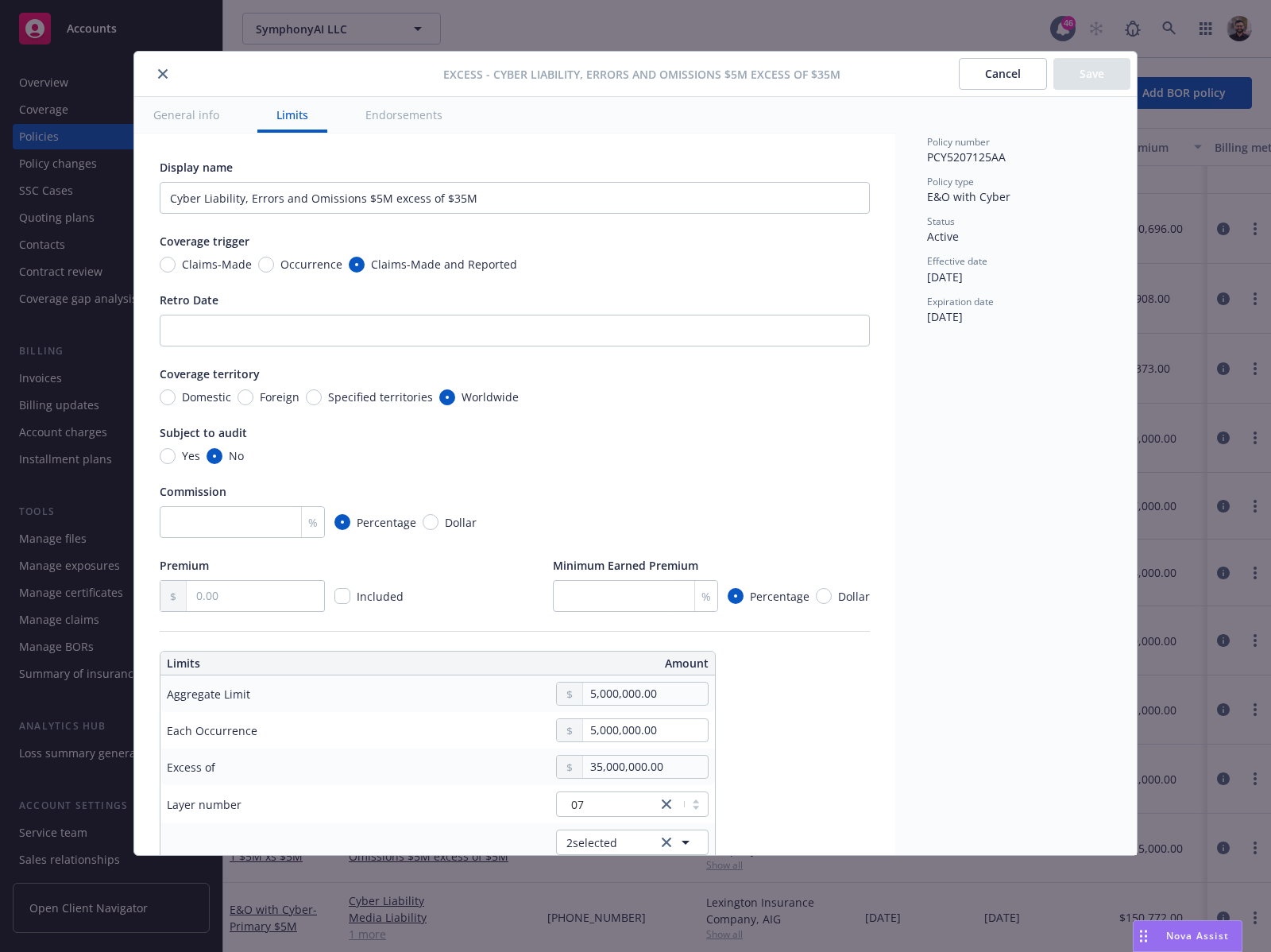
scroll to position [96, 0]
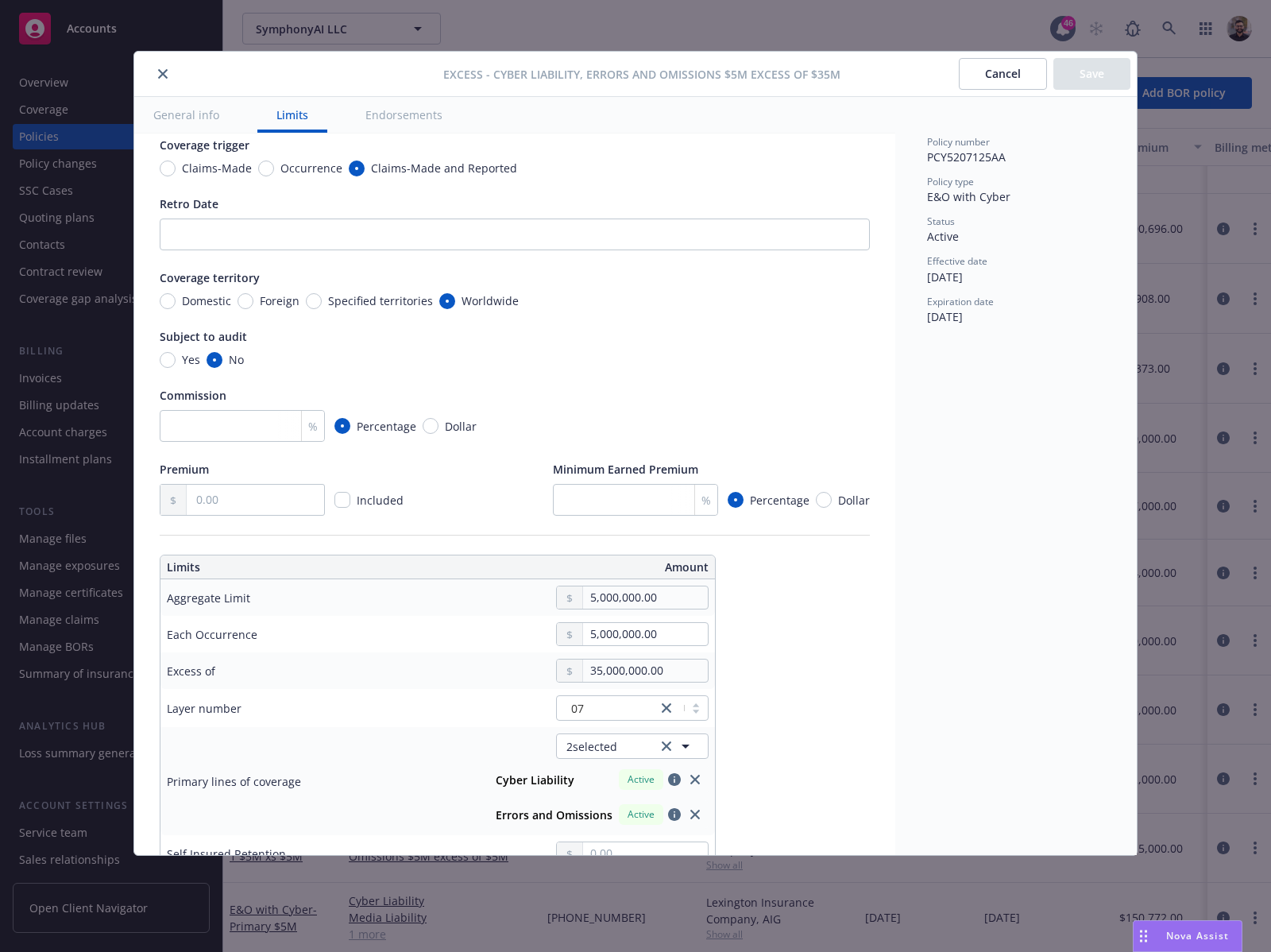
click at [967, 84] on button "Cancel" at bounding box center [1003, 73] width 88 height 32
